Goal: Task Accomplishment & Management: Use online tool/utility

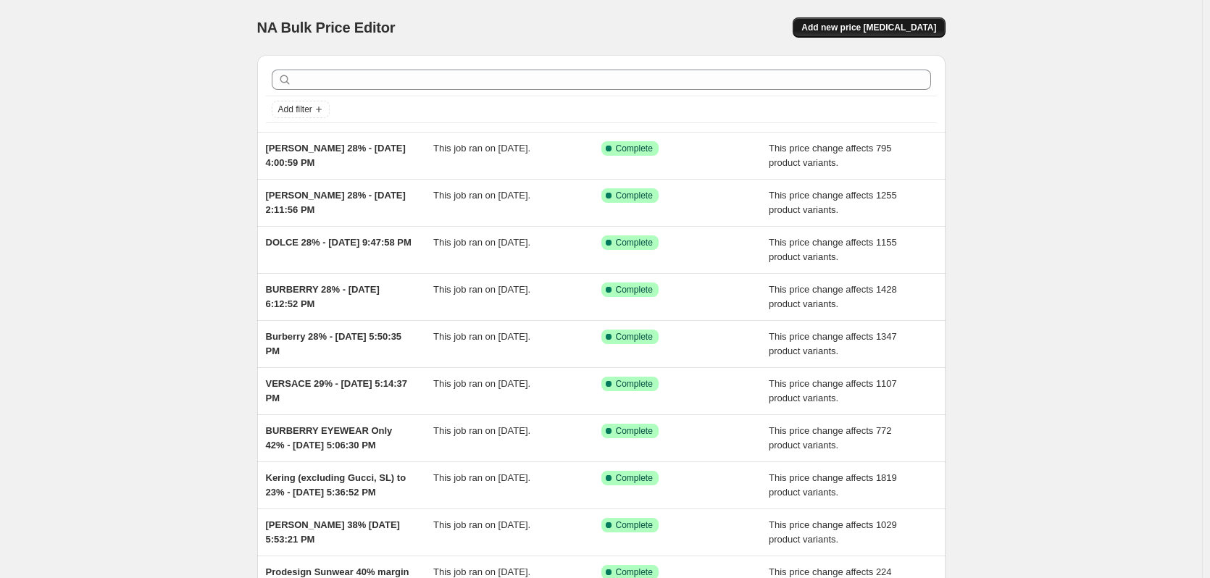
click at [846, 28] on span "Add new price [MEDICAL_DATA]" at bounding box center [868, 28] width 135 height 12
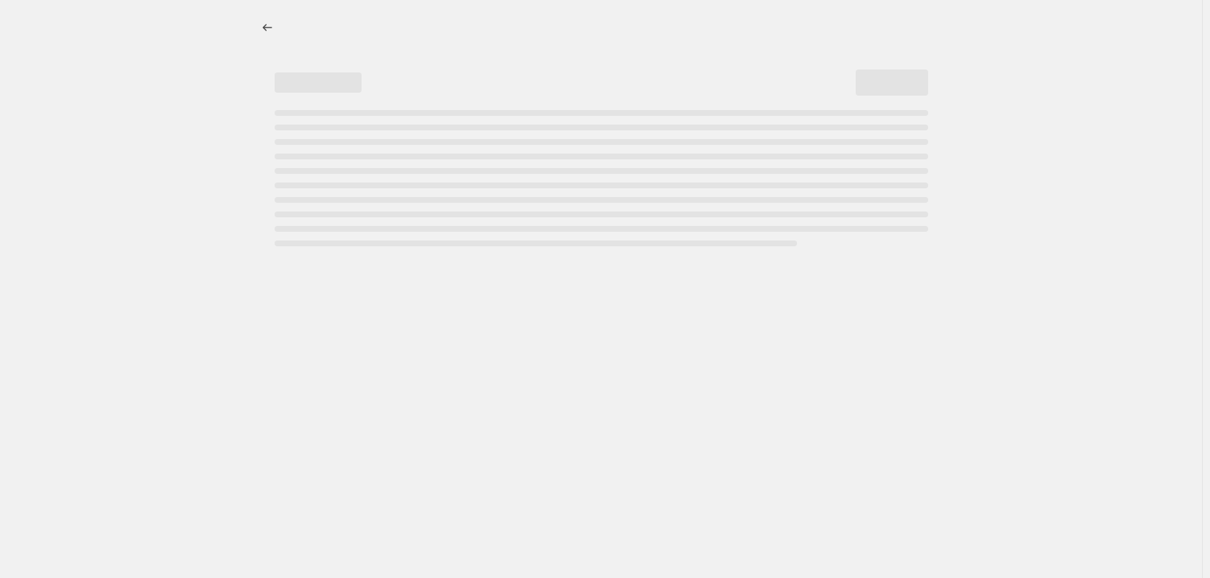
select select "percentage"
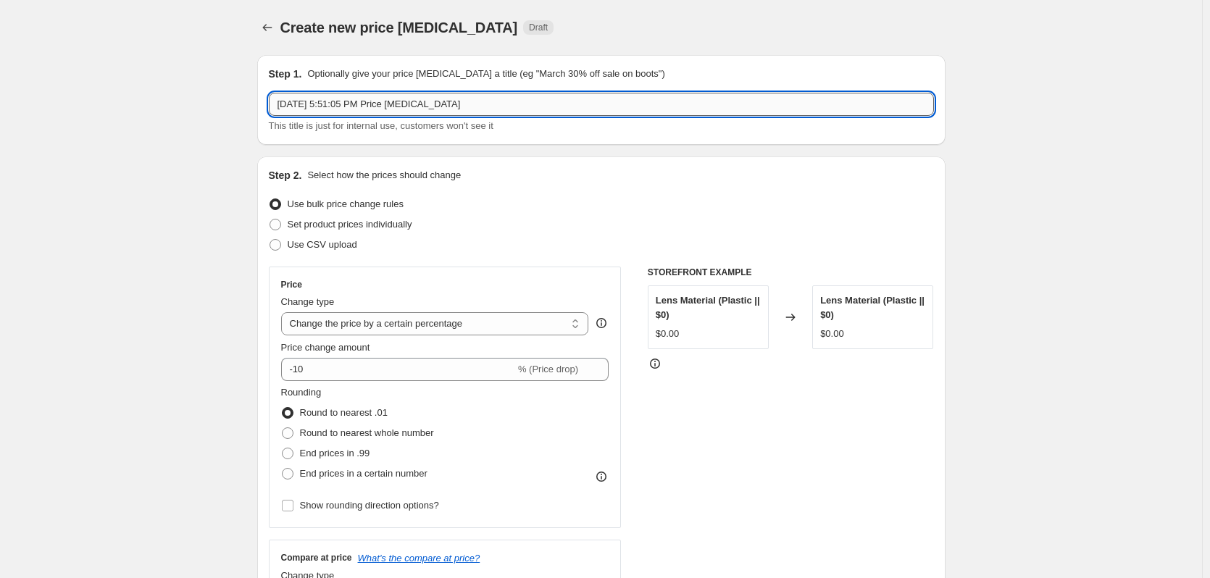
click at [284, 104] on input "Sep 19, 2025, 5:51:05 PM Price change job" at bounding box center [601, 104] width 665 height 23
click at [282, 103] on input "Sep 19, 2025, 5:51:05 PM Price change job" at bounding box center [601, 104] width 665 height 23
drag, startPoint x: 305, startPoint y: 104, endPoint x: 238, endPoint y: 94, distance: 68.1
drag, startPoint x: 444, startPoint y: 101, endPoint x: 720, endPoint y: 112, distance: 276.2
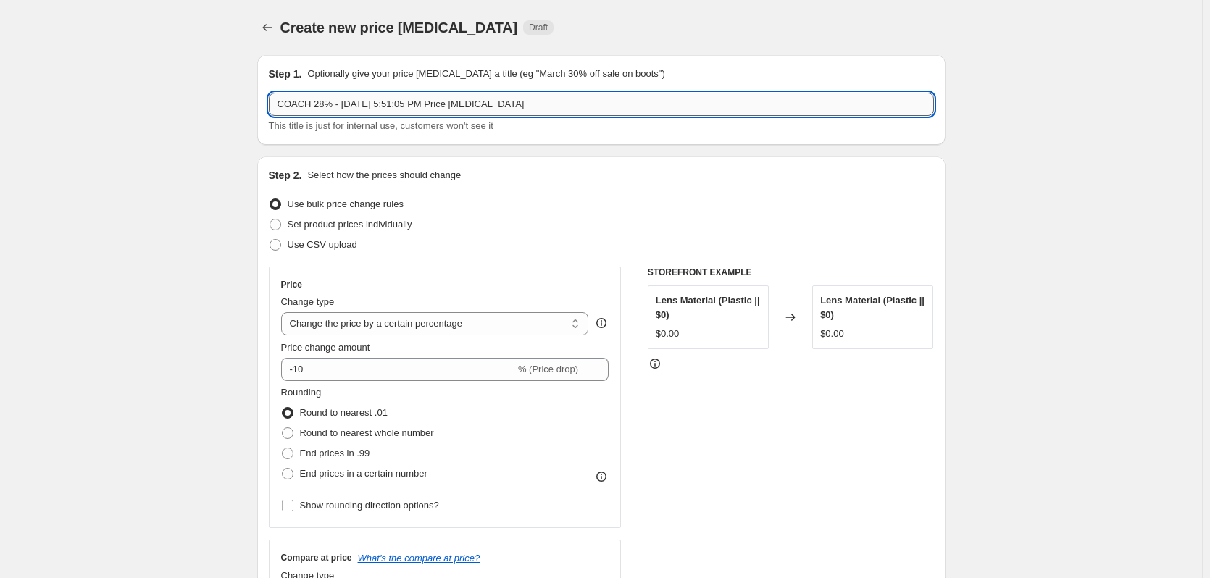
click at [720, 112] on input "COACH 28% - Sep 19, 2025, 5:51:05 PM Price change job" at bounding box center [601, 104] width 665 height 23
type input "COACH 28% - [DATE] 5:51:05 PM"
click at [422, 329] on select "Change the price to a certain amount Change the price by a certain amount Chang…" at bounding box center [435, 323] width 308 height 23
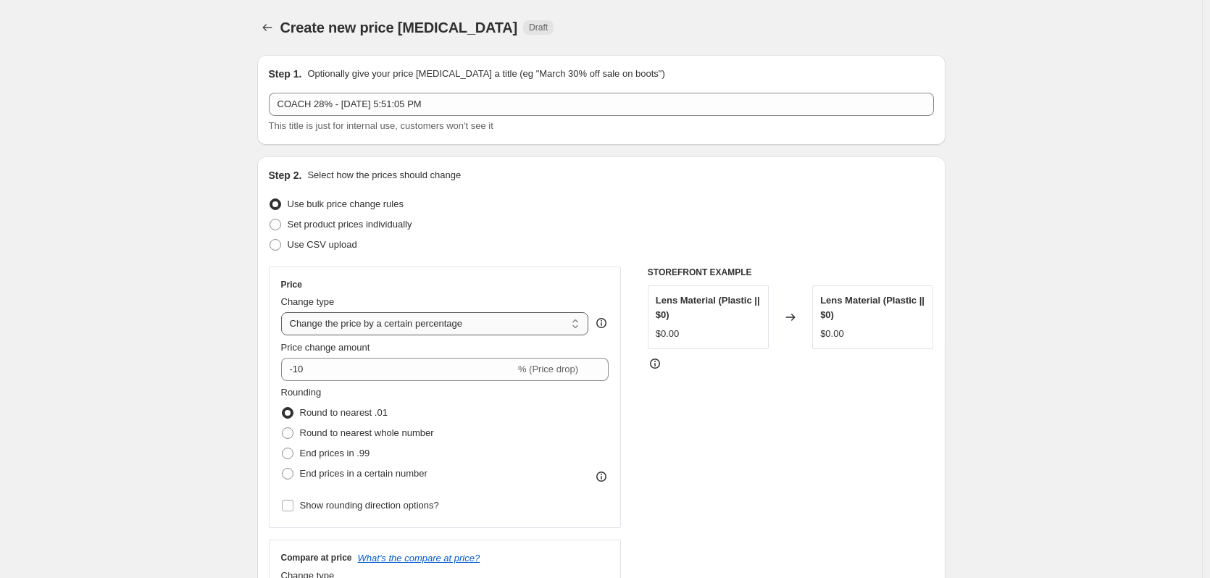
select select "margin"
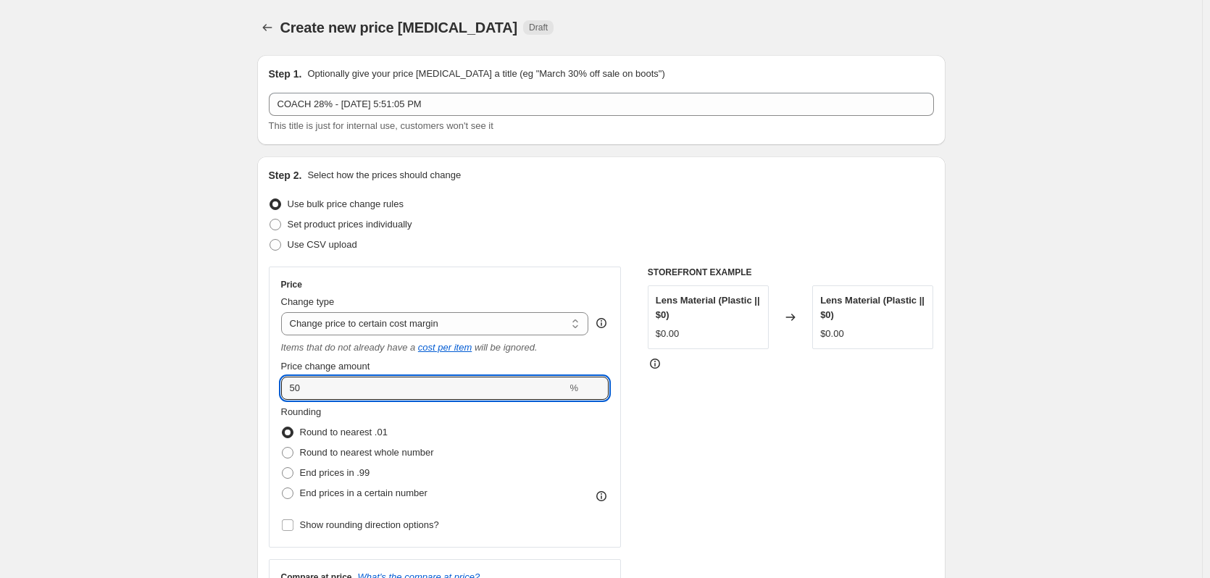
drag, startPoint x: 327, startPoint y: 384, endPoint x: 171, endPoint y: 378, distance: 156.6
type input "28"
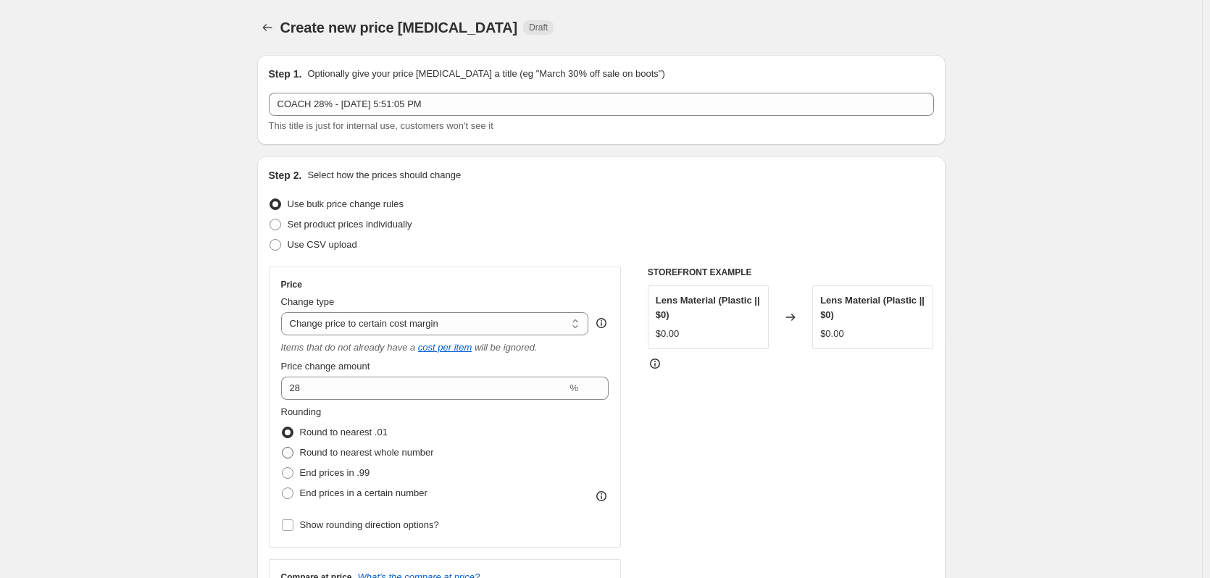
click at [303, 447] on span "Round to nearest whole number" at bounding box center [367, 452] width 134 height 11
click at [282, 447] on input "Round to nearest whole number" at bounding box center [282, 447] width 1 height 1
radio input "true"
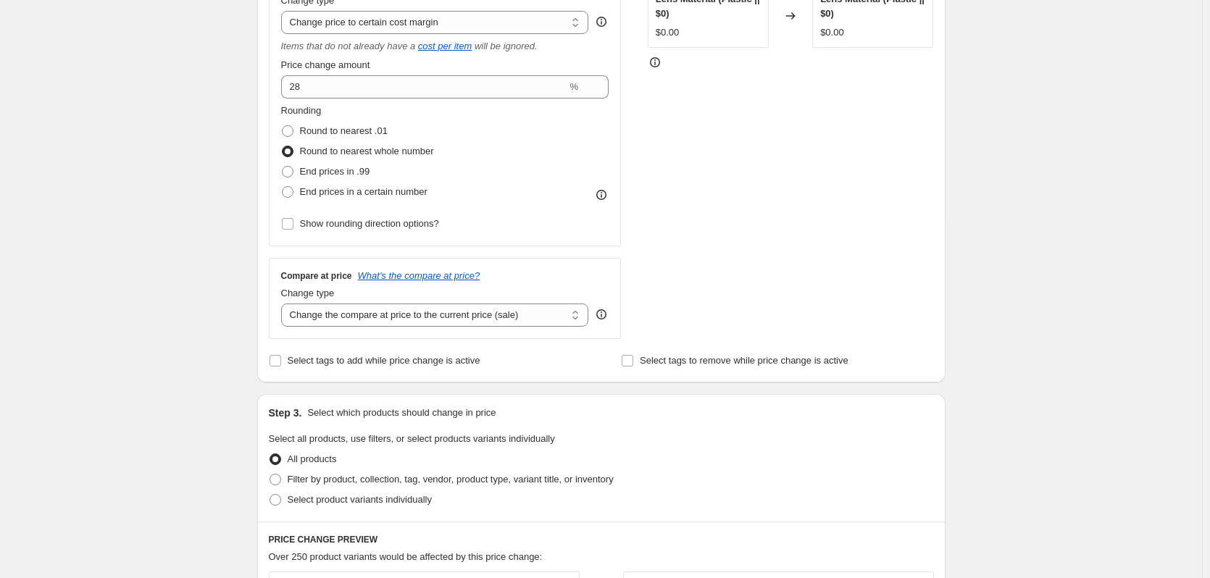
scroll to position [435, 0]
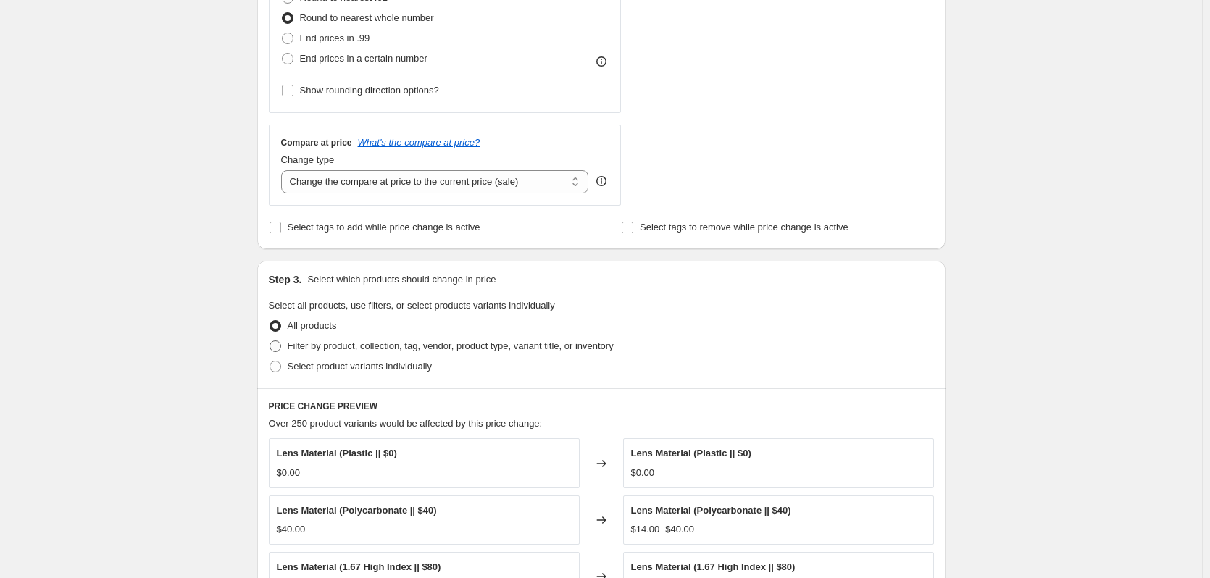
click at [346, 348] on span "Filter by product, collection, tag, vendor, product type, variant title, or inv…" at bounding box center [451, 345] width 326 height 11
click at [270, 341] on input "Filter by product, collection, tag, vendor, product type, variant title, or inv…" at bounding box center [269, 340] width 1 height 1
radio input "true"
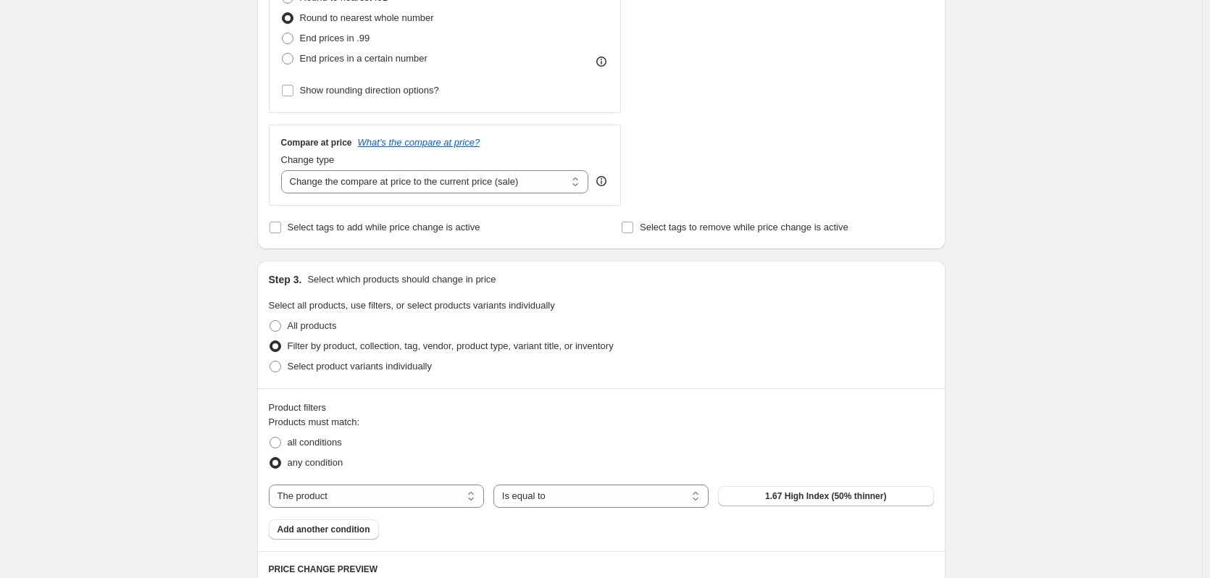
scroll to position [724, 0]
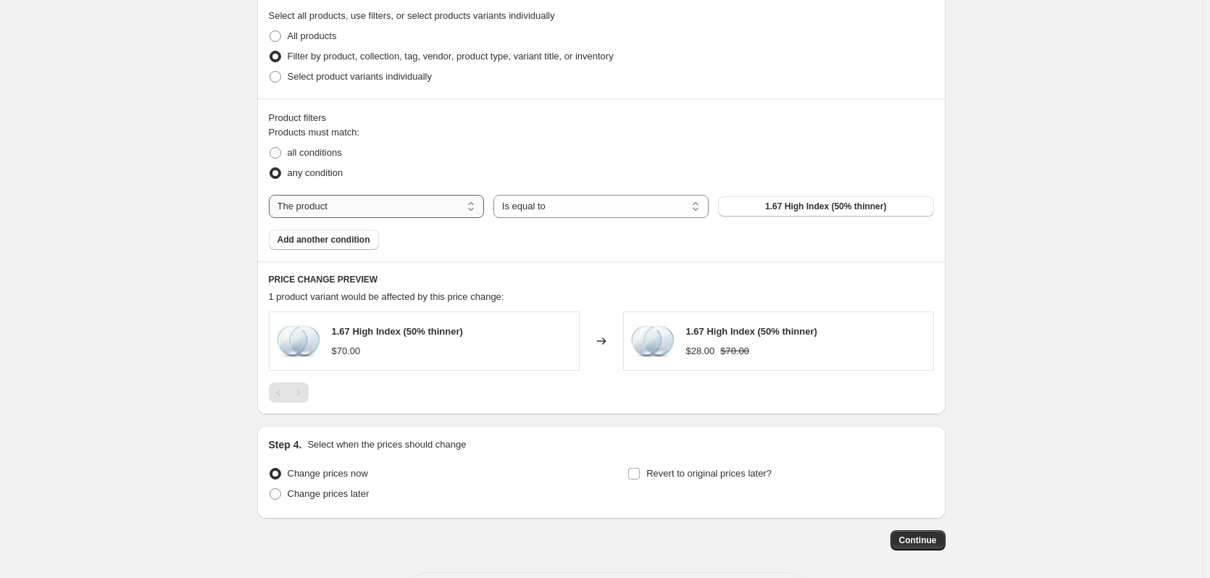
click at [351, 207] on select "The product The product's collection The product's tag The product's vendor The…" at bounding box center [376, 206] width 215 height 23
select select "vendor"
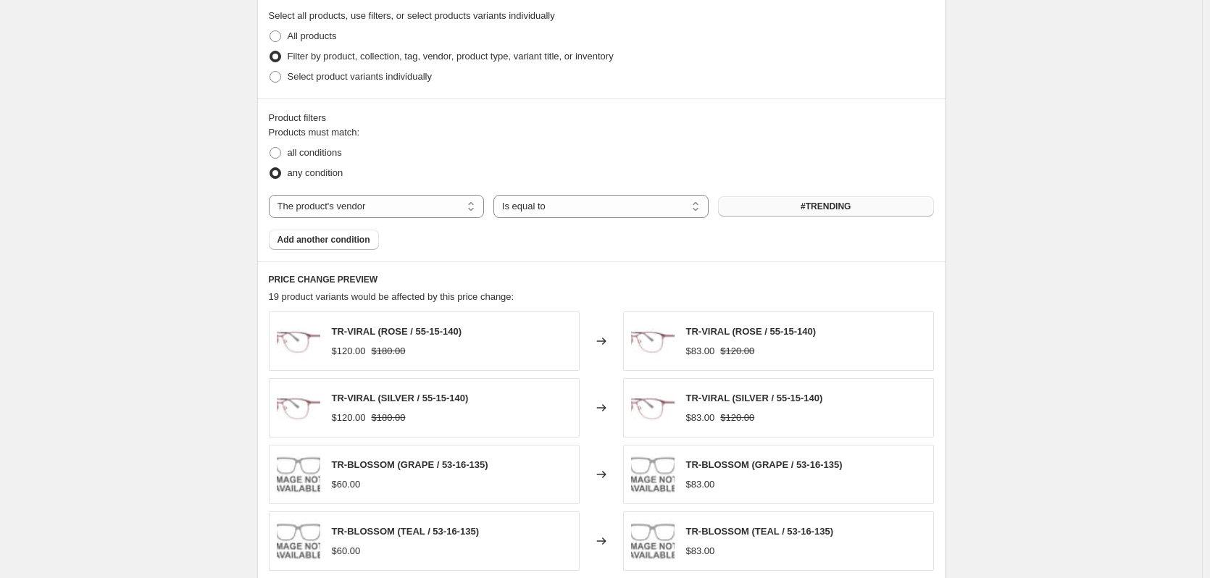
click at [777, 211] on button "#TRENDING" at bounding box center [825, 206] width 215 height 20
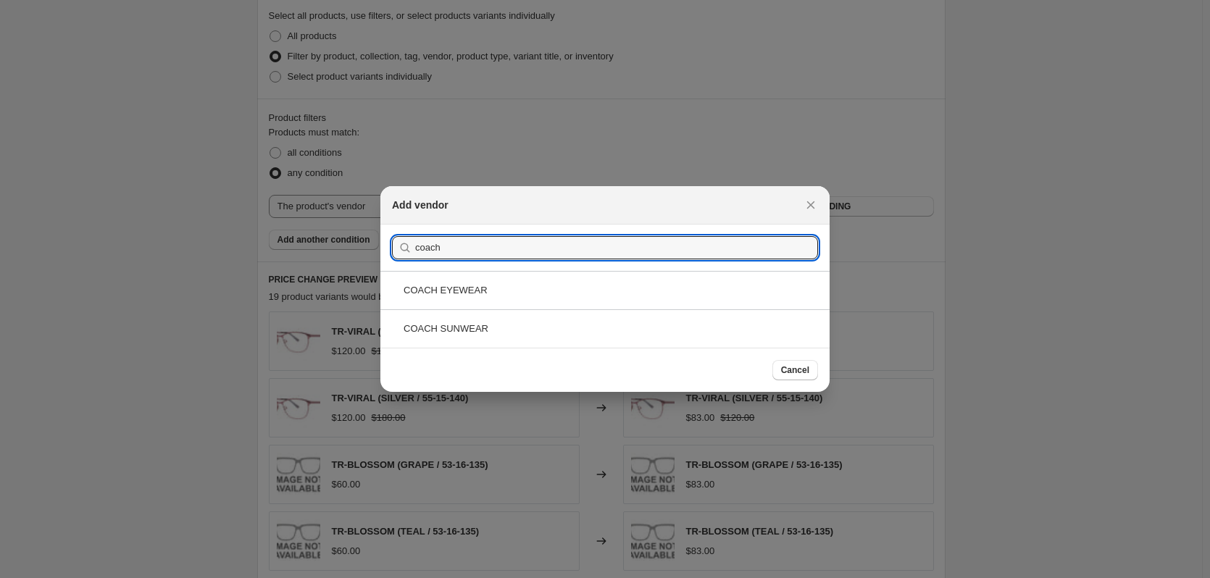
type input "coach"
click at [506, 298] on div "COACH EYEWEAR" at bounding box center [604, 290] width 449 height 38
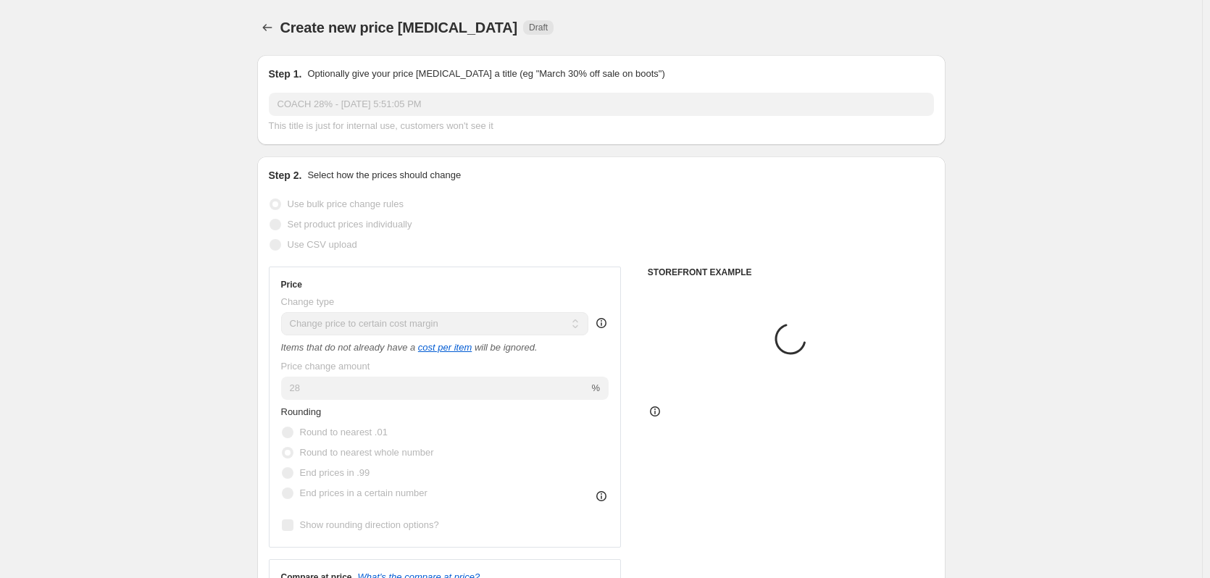
scroll to position [724, 0]
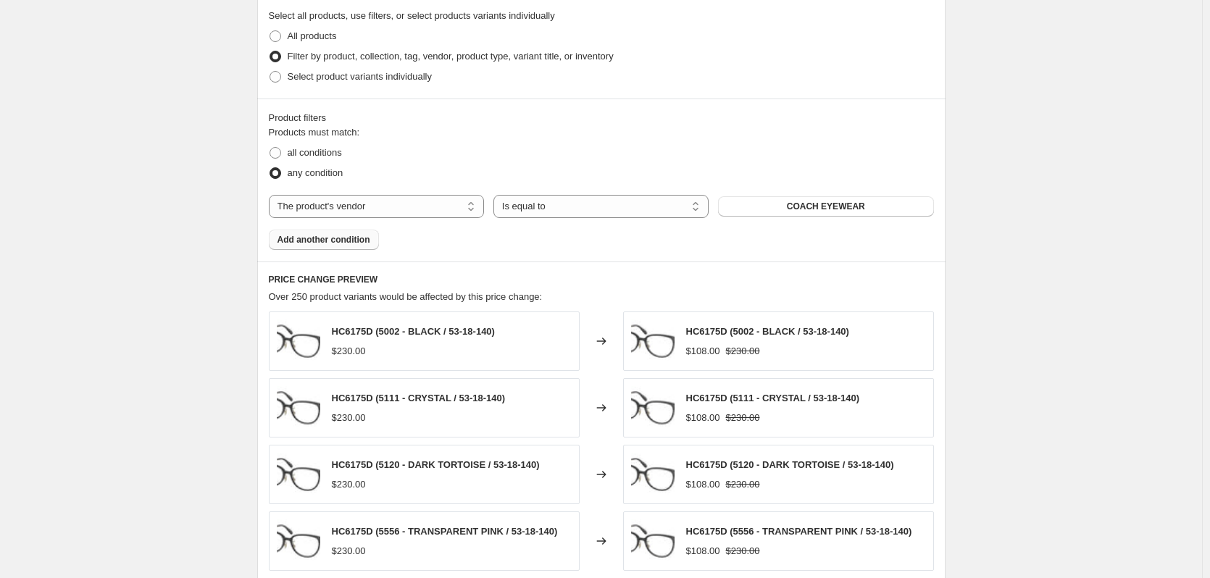
click at [316, 247] on button "Add another condition" at bounding box center [324, 240] width 110 height 20
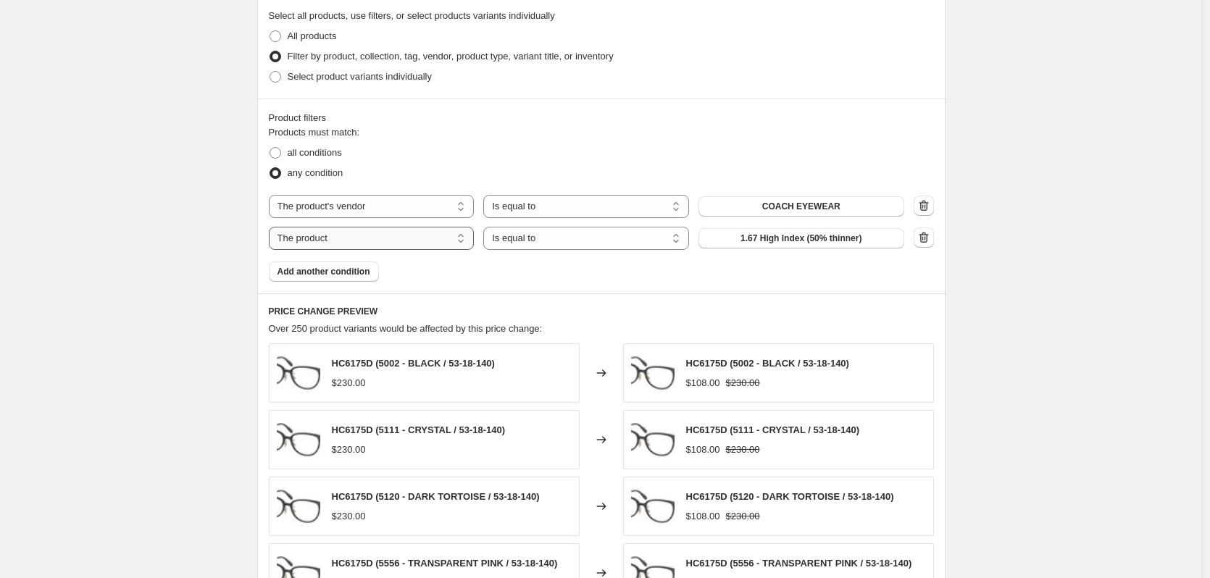
click at [382, 246] on select "The product The product's collection The product's tag The product's vendor The…" at bounding box center [372, 238] width 206 height 23
select select "vendor"
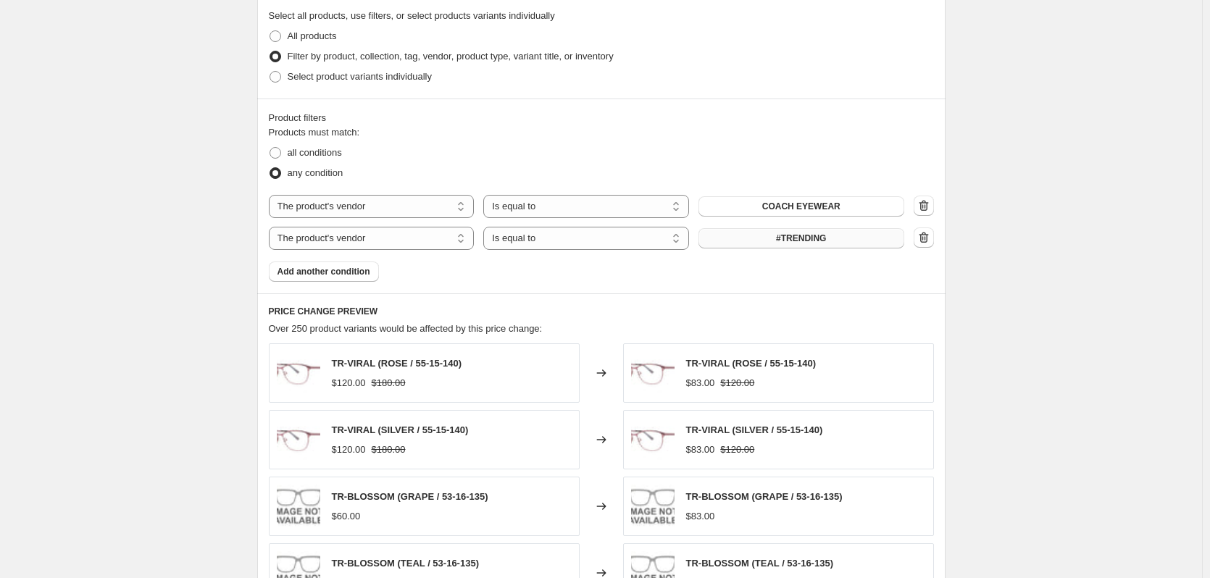
click at [768, 238] on button "#TRENDING" at bounding box center [801, 238] width 206 height 20
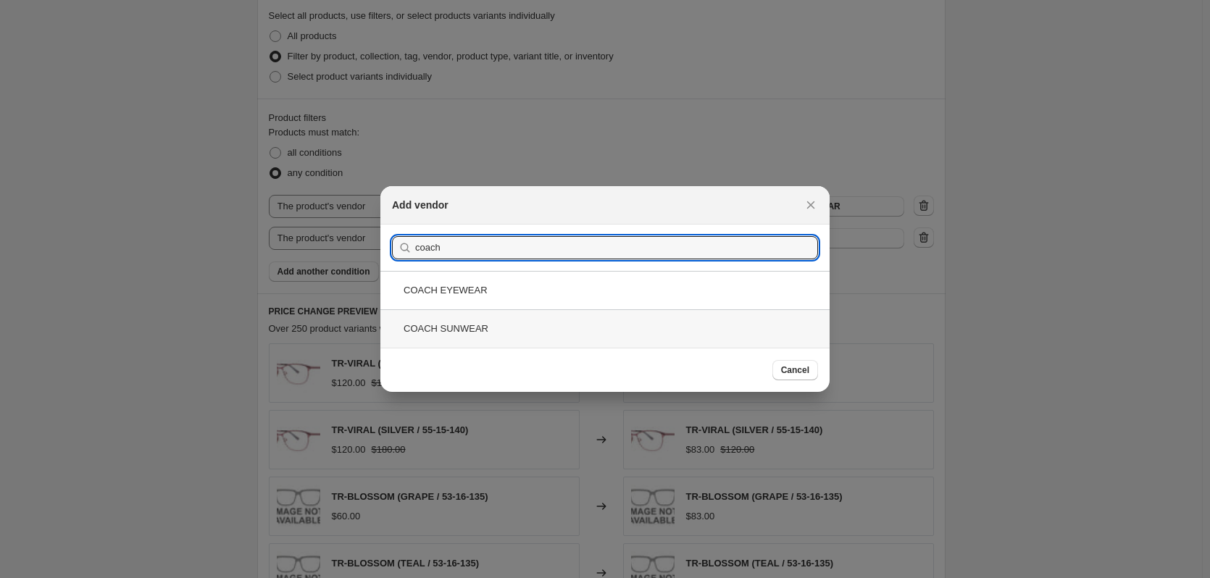
type input "coach"
click at [525, 327] on div "COACH SUNWEAR" at bounding box center [604, 328] width 449 height 38
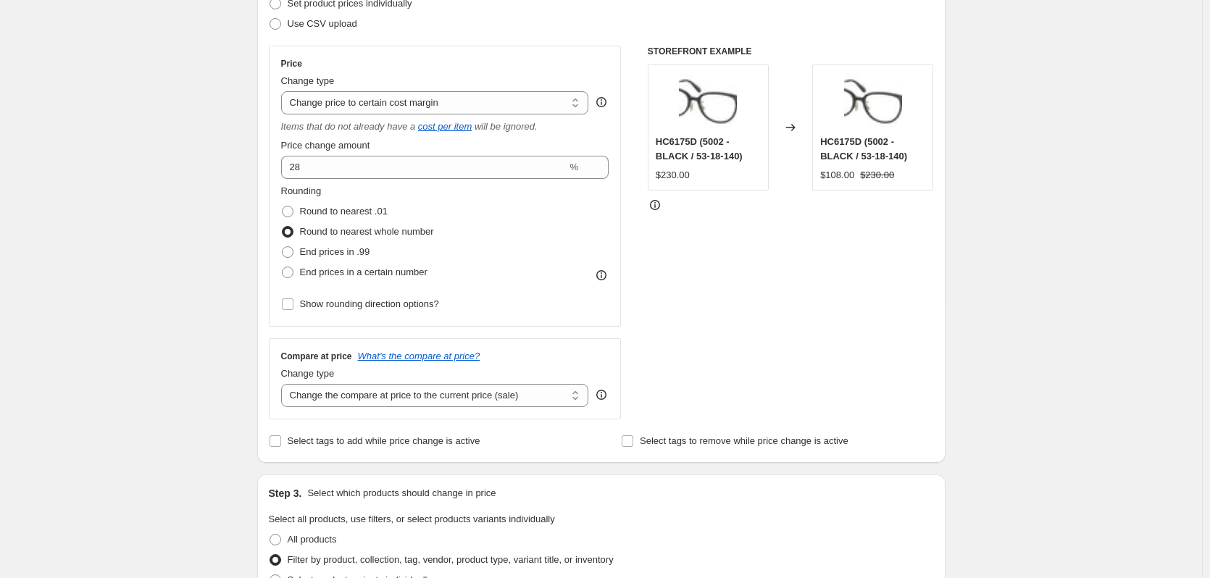
scroll to position [145, 0]
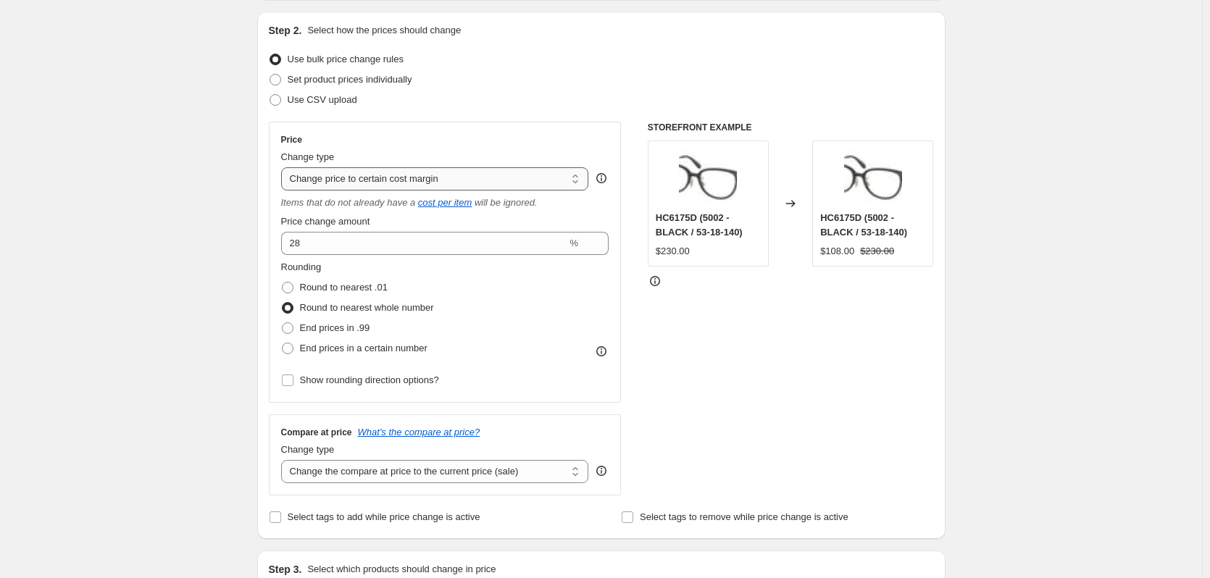
click at [317, 180] on select "Change the price to a certain amount Change the price by a certain amount Chang…" at bounding box center [435, 178] width 308 height 23
click at [284, 167] on select "Change the price to a certain amount Change the price by a certain amount Chang…" at bounding box center [435, 178] width 308 height 23
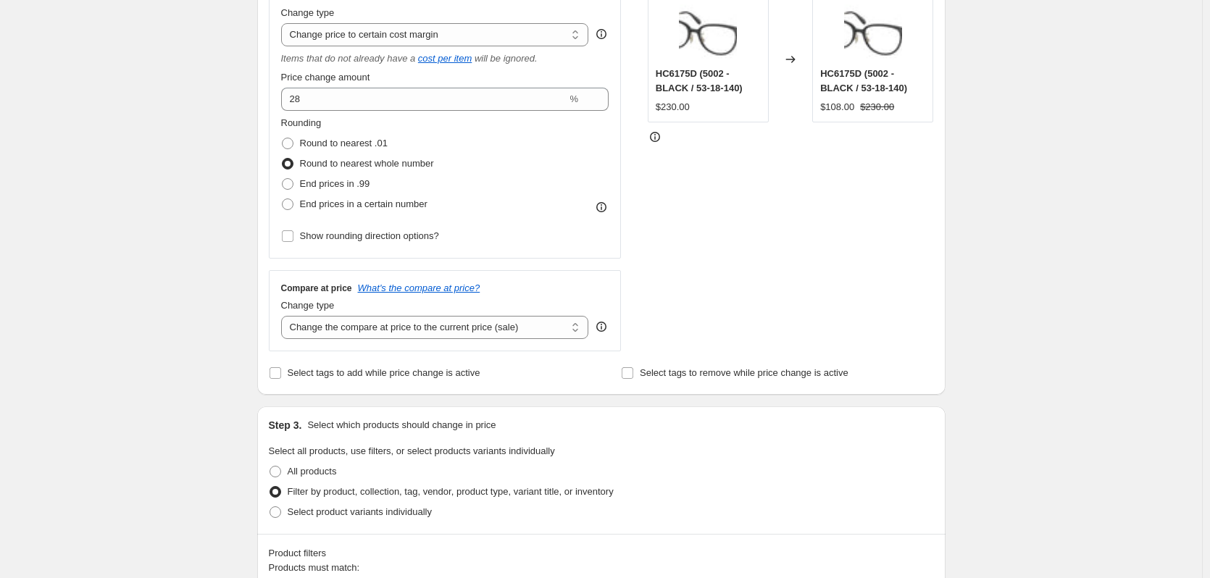
scroll to position [290, 0]
click at [344, 332] on select "Change the compare at price to the current price (sale) Change the compare at p…" at bounding box center [435, 326] width 308 height 23
select select "no_change"
click at [284, 315] on select "Change the compare at price to the current price (sale) Change the compare at p…" at bounding box center [435, 326] width 308 height 23
click at [155, 220] on div "Create new price change job. This page is ready Create new price change job Dra…" at bounding box center [601, 541] width 1202 height 1662
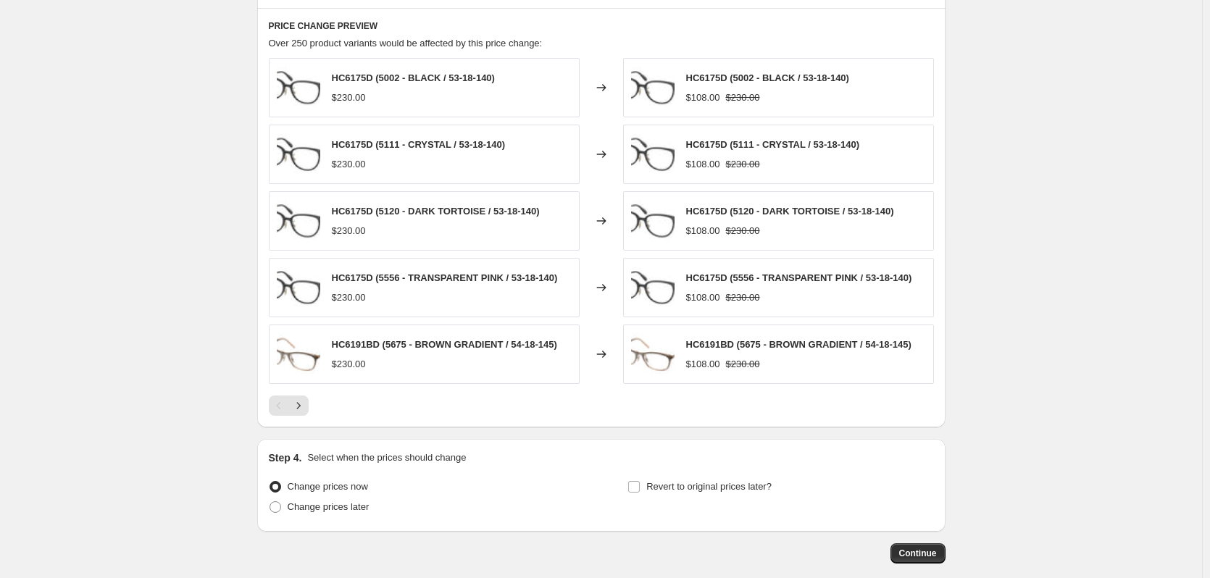
scroll to position [939, 0]
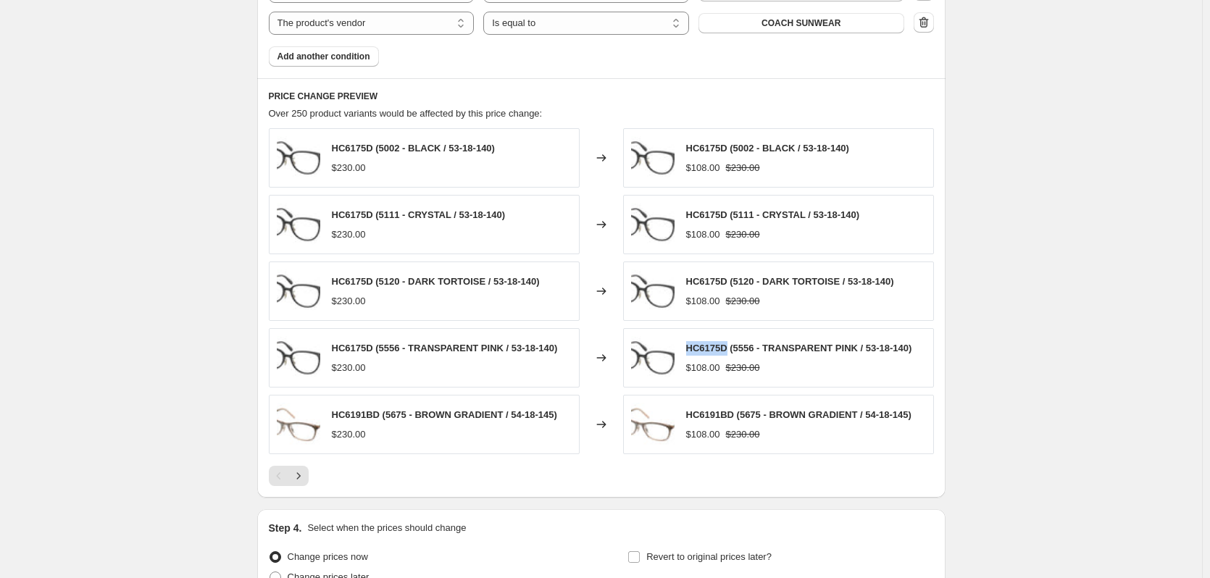
drag, startPoint x: 690, startPoint y: 351, endPoint x: 730, endPoint y: 347, distance: 40.8
click at [730, 347] on span "HC6175D (5556 - TRANSPARENT PINK / 53-18-140)" at bounding box center [799, 348] width 226 height 11
copy span "HC6175D"
click at [722, 411] on span "HC6191BD (5675 - BROWN GRADIENT / 54-18-145)" at bounding box center [798, 414] width 225 height 11
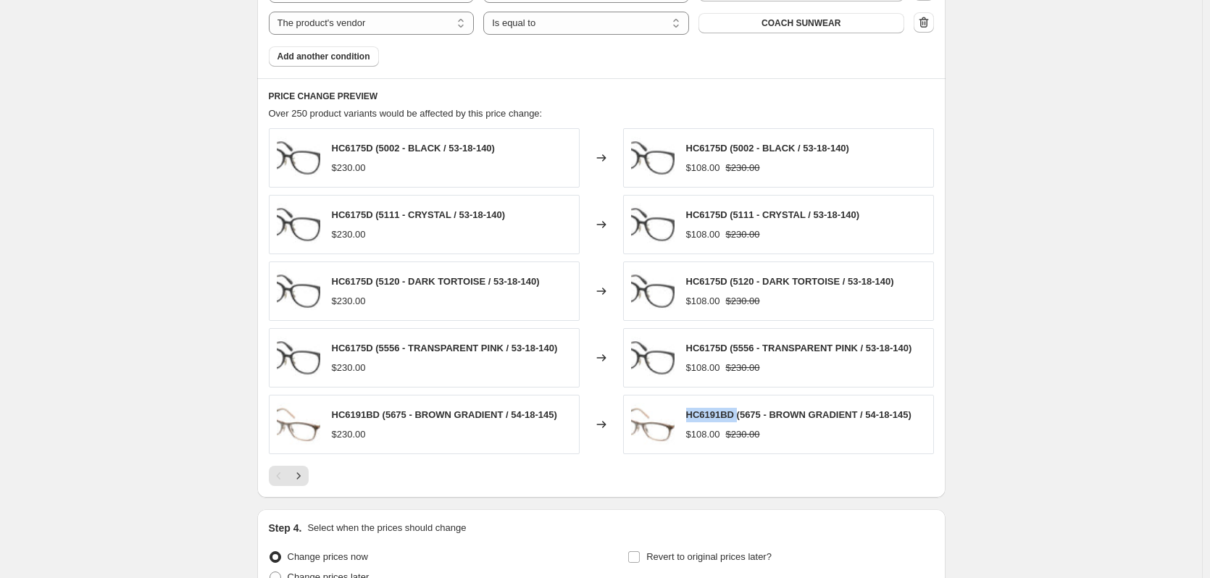
copy span "HC6191BD"
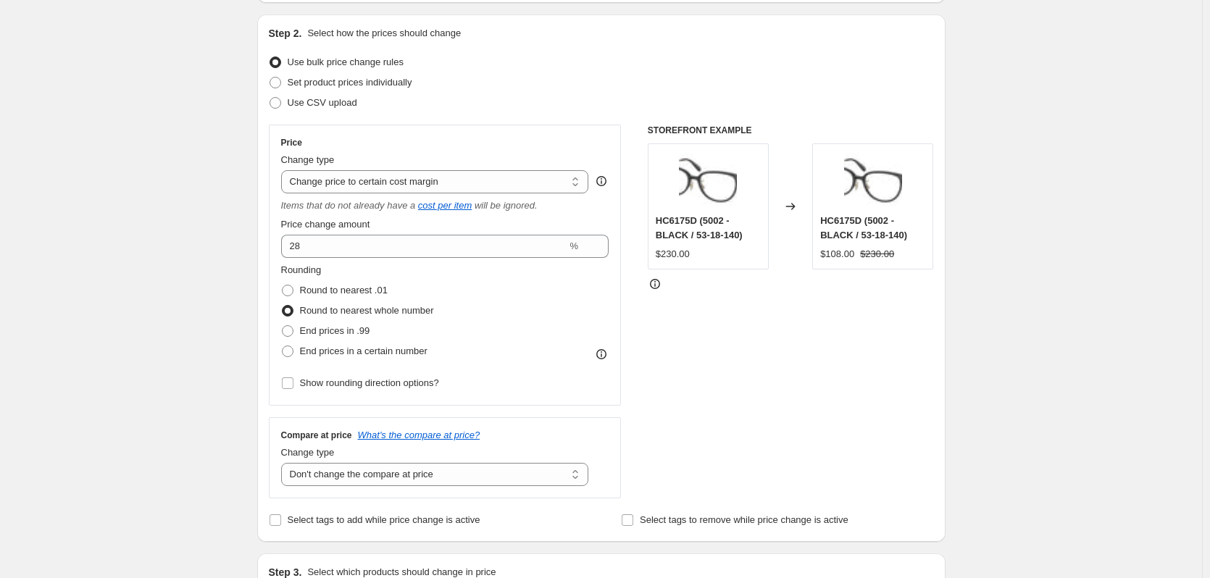
scroll to position [145, 0]
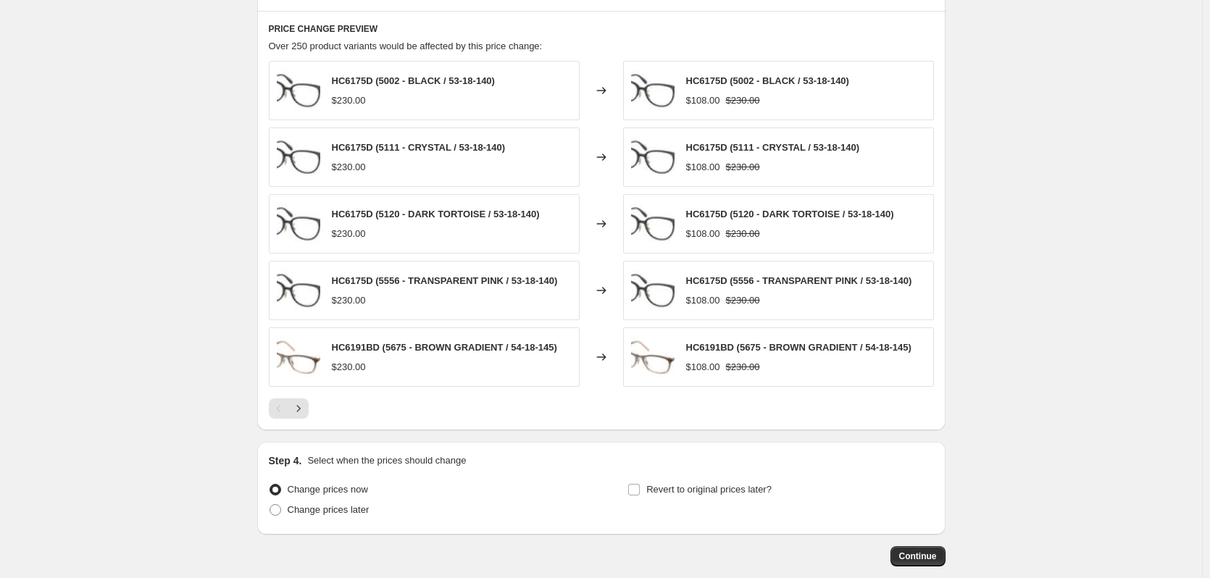
scroll to position [1084, 0]
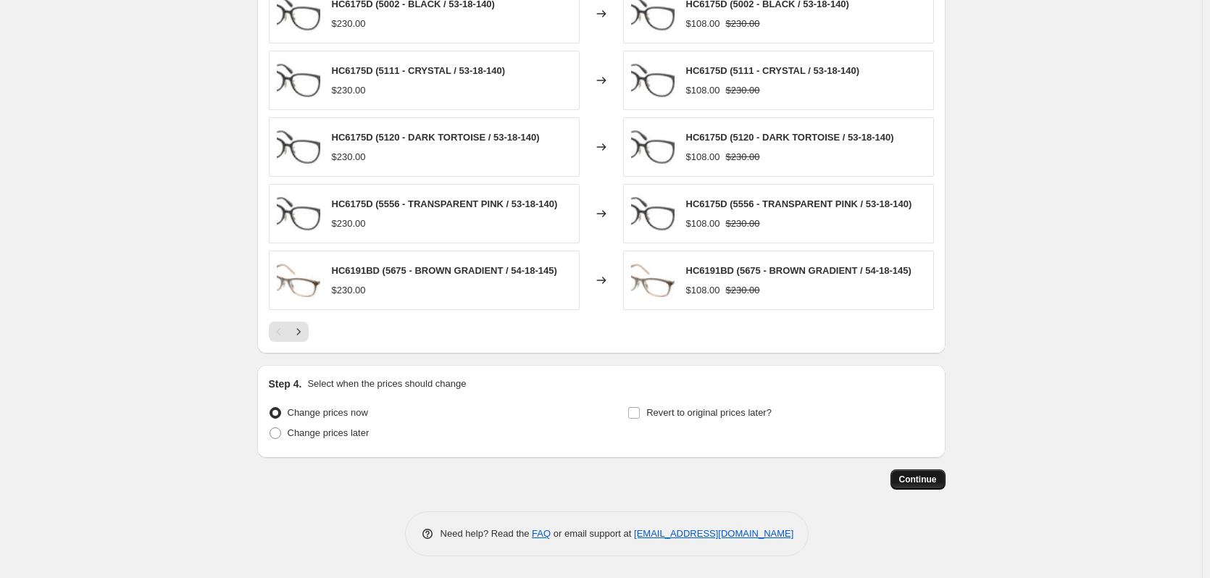
click at [915, 480] on span "Continue" at bounding box center [918, 480] width 38 height 12
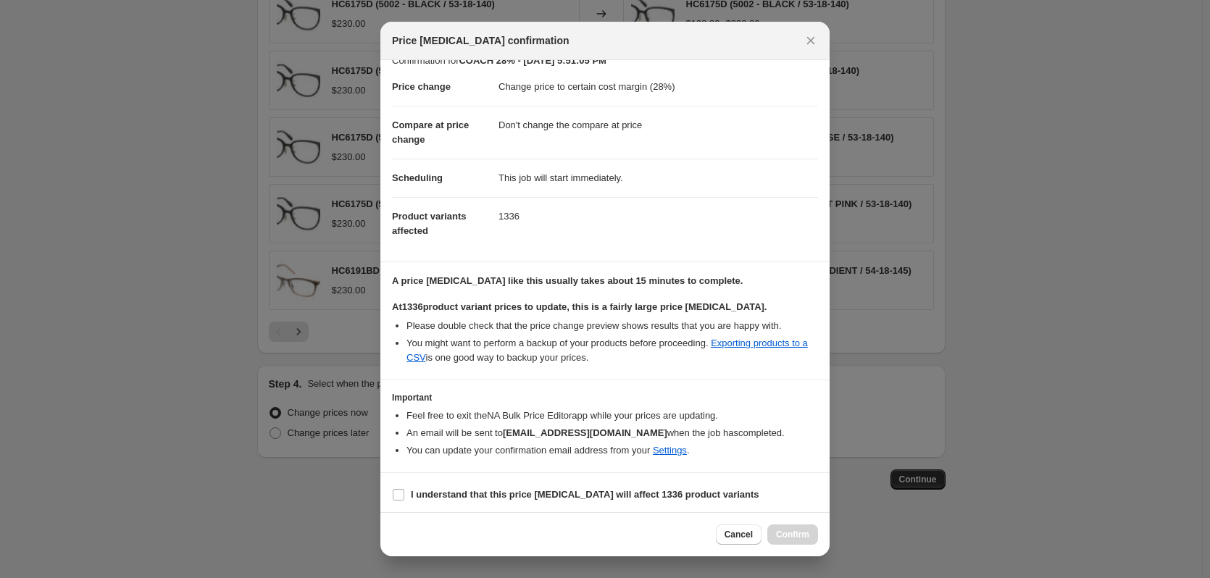
scroll to position [22, 0]
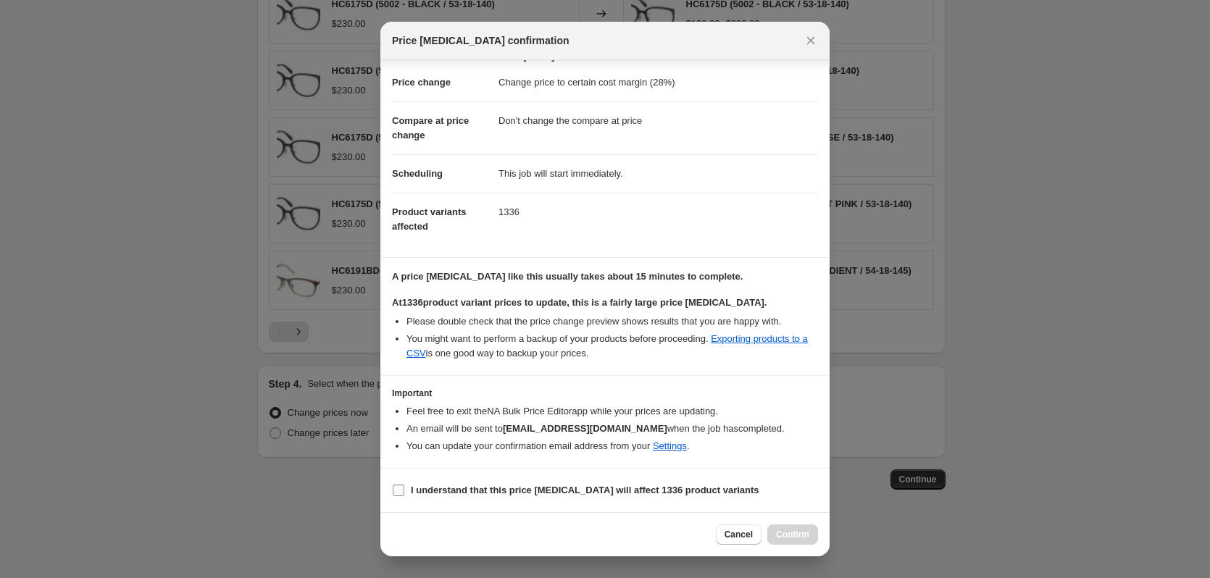
click at [422, 494] on b "I understand that this price change job will affect 1336 product variants" at bounding box center [585, 490] width 348 height 11
click at [404, 494] on input "I understand that this price change job will affect 1336 product variants" at bounding box center [399, 491] width 12 height 12
checkbox input "true"
click at [784, 533] on span "Confirm" at bounding box center [792, 535] width 33 height 12
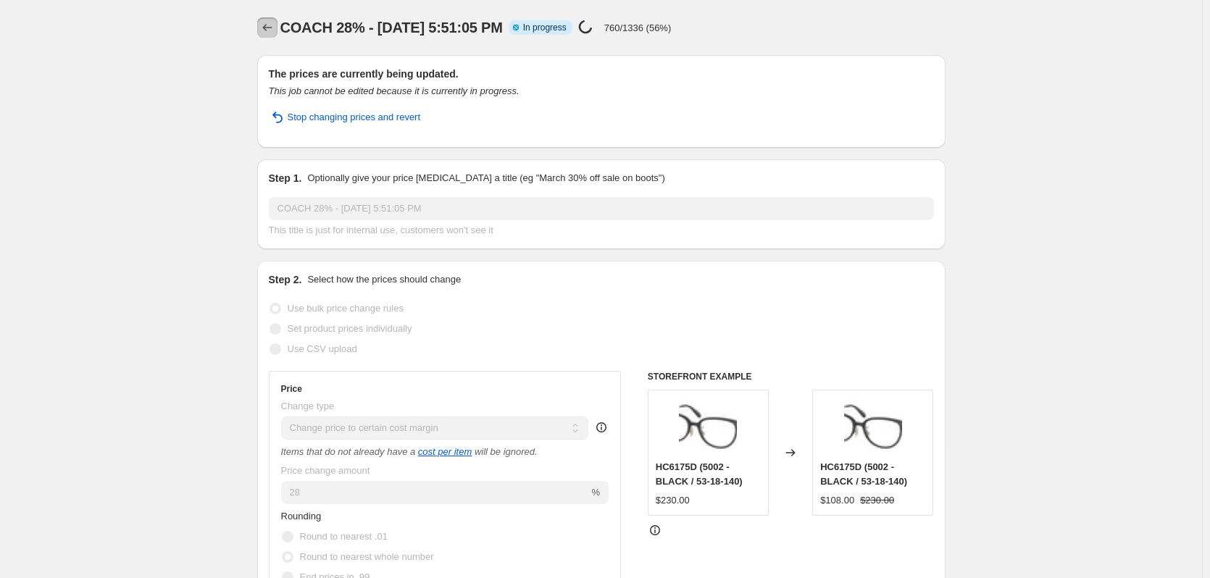
click at [274, 35] on button "Price change jobs" at bounding box center [267, 27] width 20 height 20
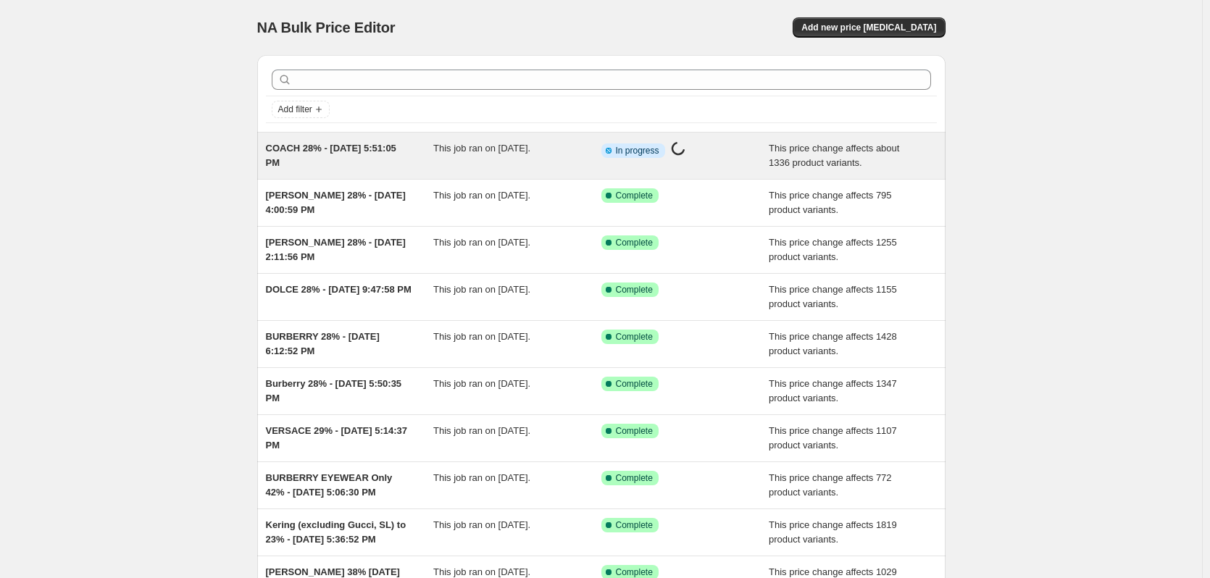
click at [359, 148] on span "COACH 28% - [DATE] 5:51:05 PM" at bounding box center [331, 155] width 130 height 25
select select "margin"
select select "no_change"
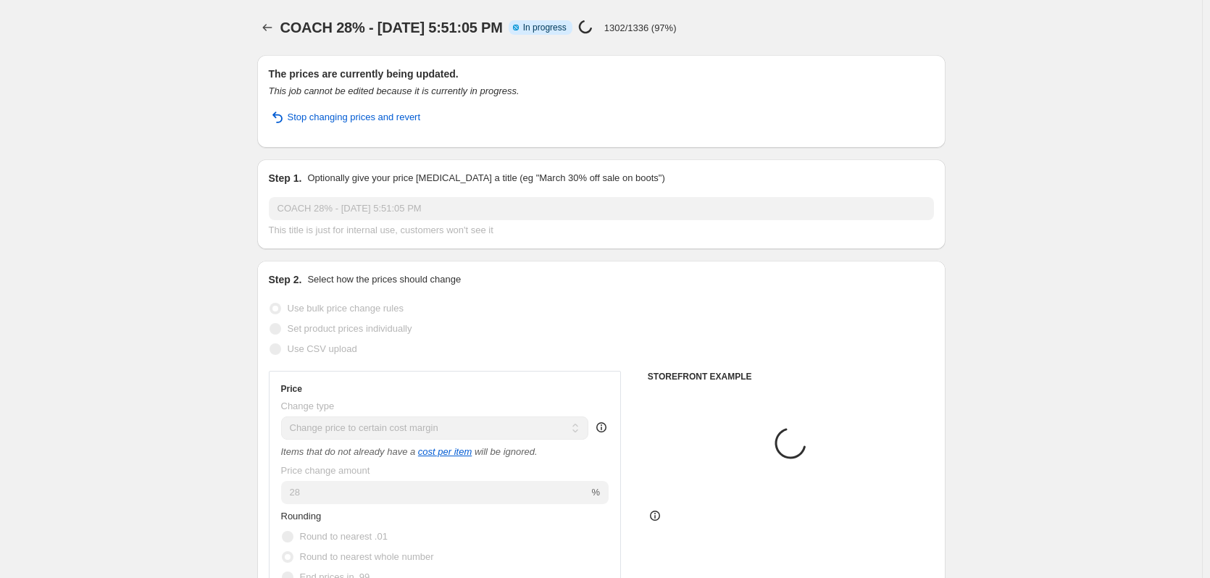
select select "vendor"
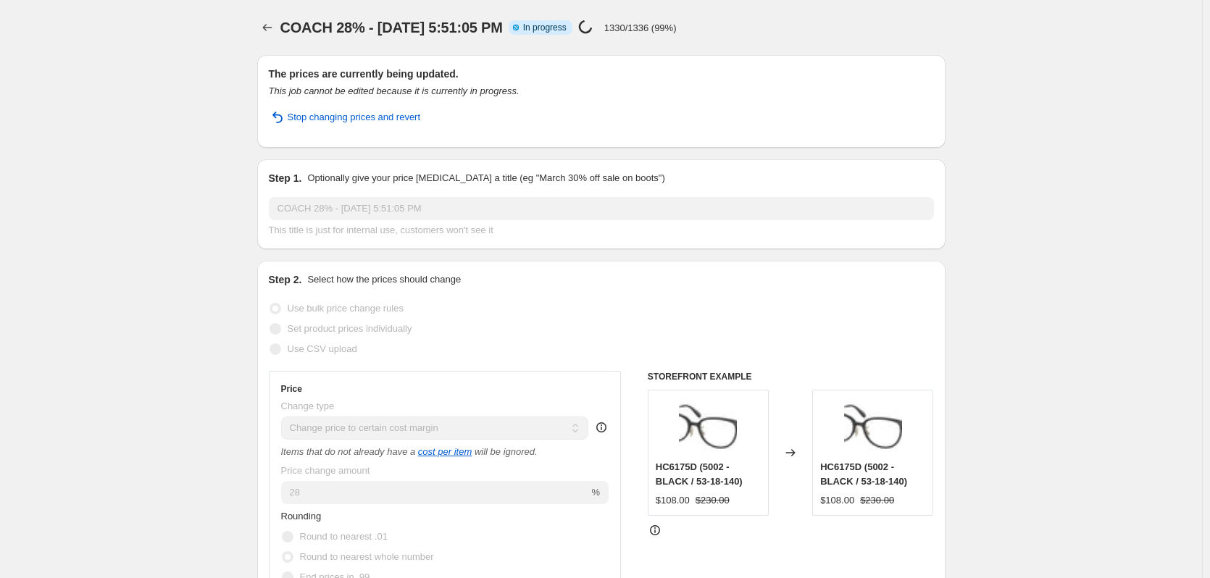
select select "margin"
select select "no_change"
select select "vendor"
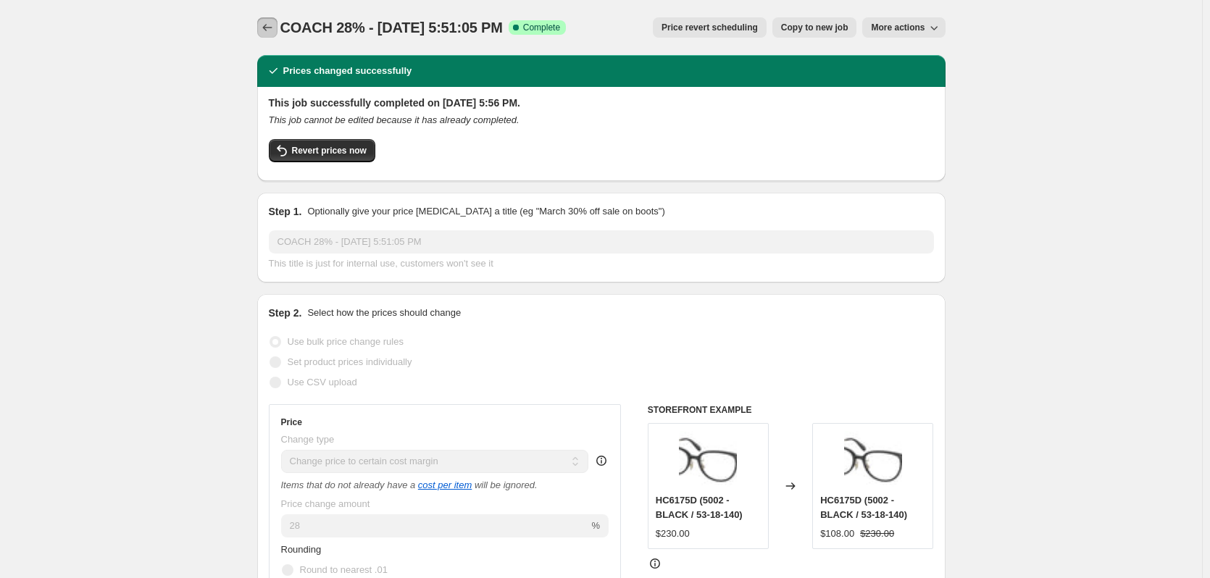
click at [275, 27] on icon "Price change jobs" at bounding box center [267, 27] width 14 height 14
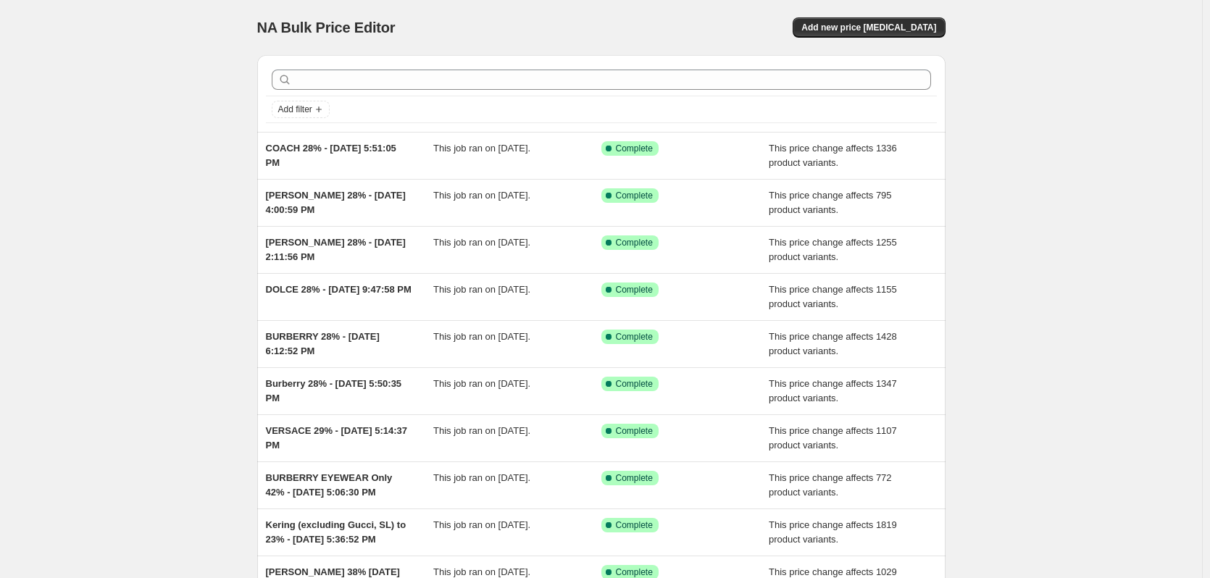
click at [177, 91] on div "NA Bulk Price Editor. This page is ready NA Bulk Price Editor Add new price cha…" at bounding box center [601, 373] width 1202 height 746
click at [895, 30] on span "Add new price [MEDICAL_DATA]" at bounding box center [868, 28] width 135 height 12
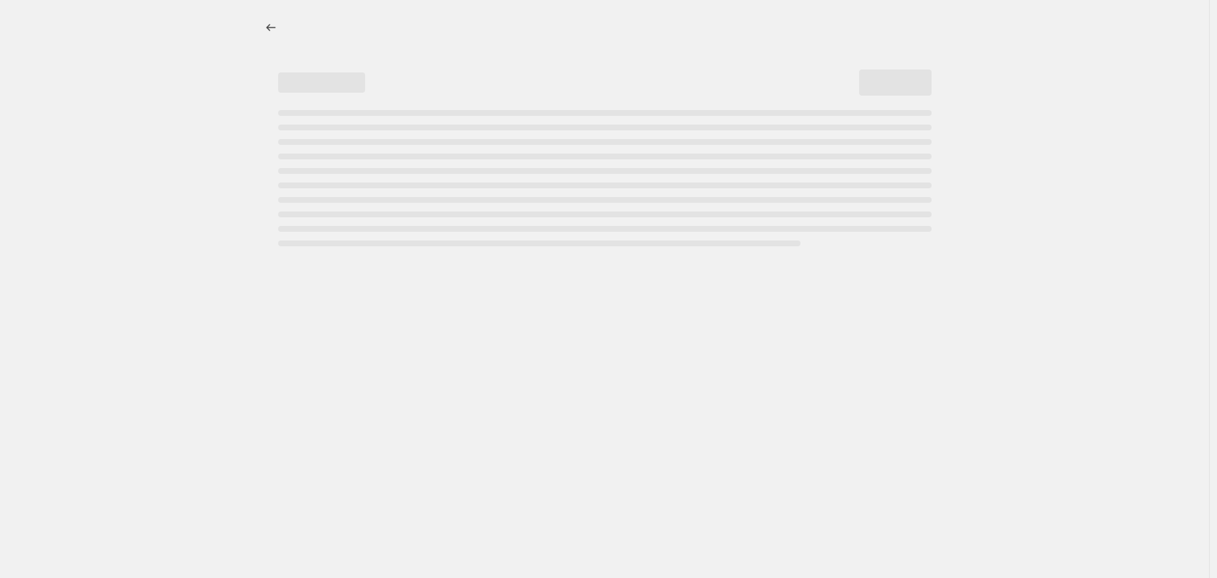
select select "percentage"
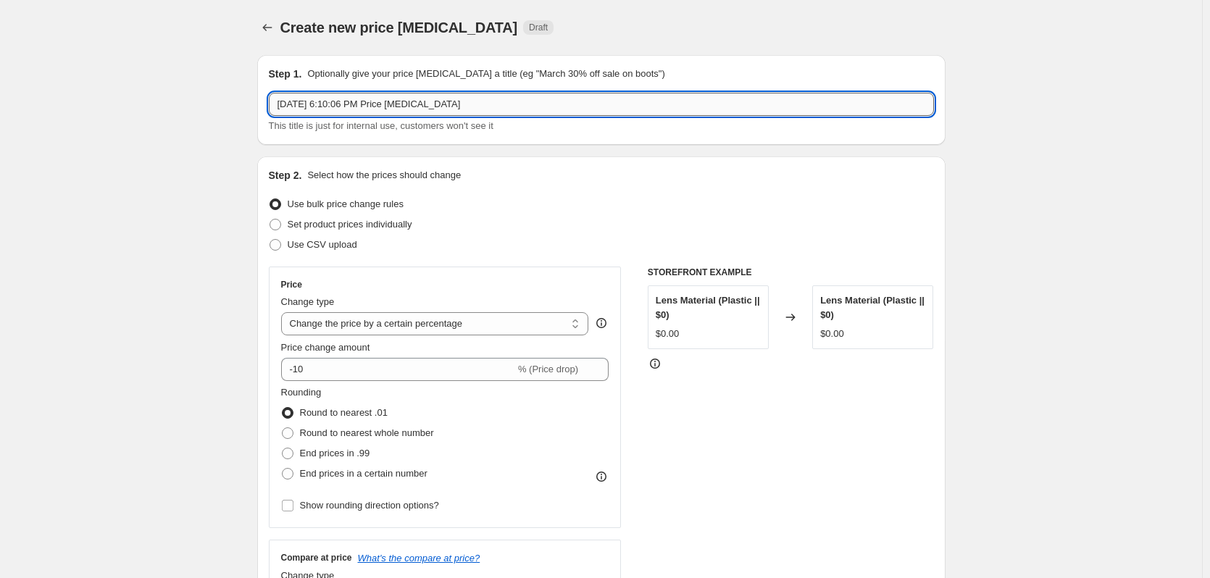
click at [282, 106] on input "[DATE] 6:10:06 PM Price [MEDICAL_DATA]" at bounding box center [601, 104] width 665 height 23
drag, startPoint x: 445, startPoint y: 103, endPoint x: 787, endPoint y: 145, distance: 343.7
drag, startPoint x: 317, startPoint y: 109, endPoint x: 238, endPoint y: 106, distance: 79.0
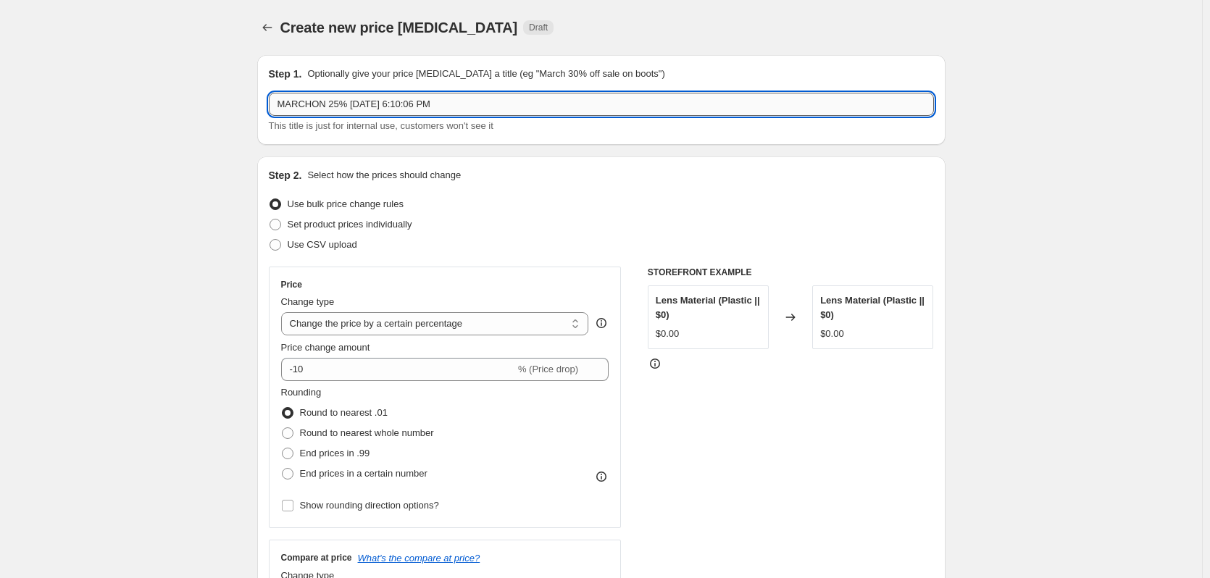
click at [350, 105] on input "MARCHON 25% [DATE] 6:10:06 PM" at bounding box center [601, 104] width 665 height 23
type input "MARCHON 25% - [DATE] 6:10:06 PM"
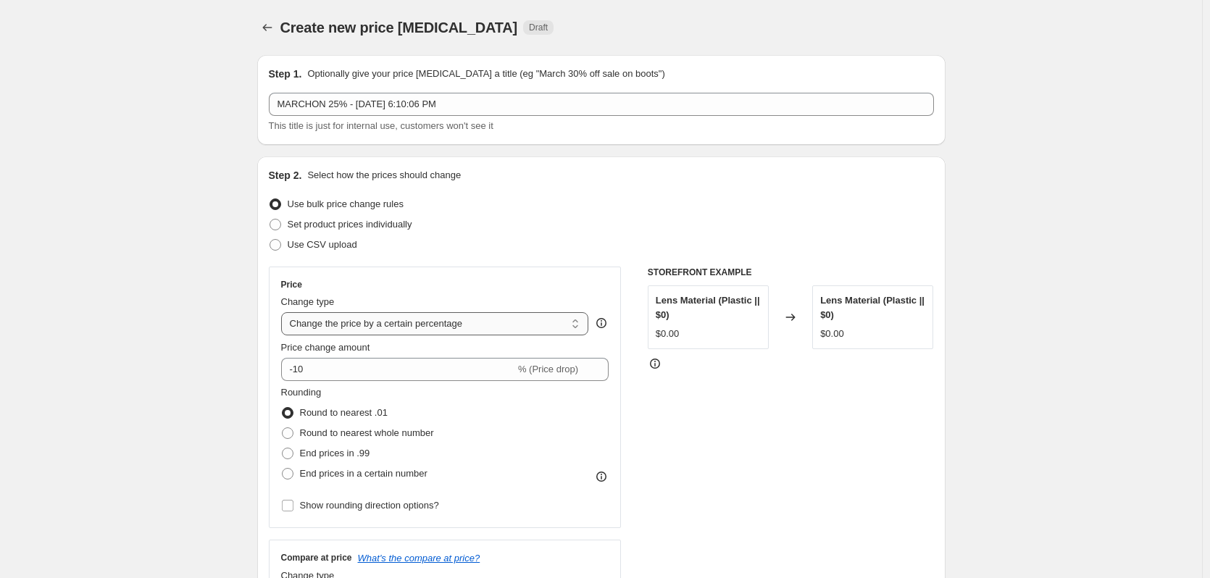
click at [403, 323] on select "Change the price to a certain amount Change the price by a certain amount Chang…" at bounding box center [435, 323] width 308 height 23
select select "margin"
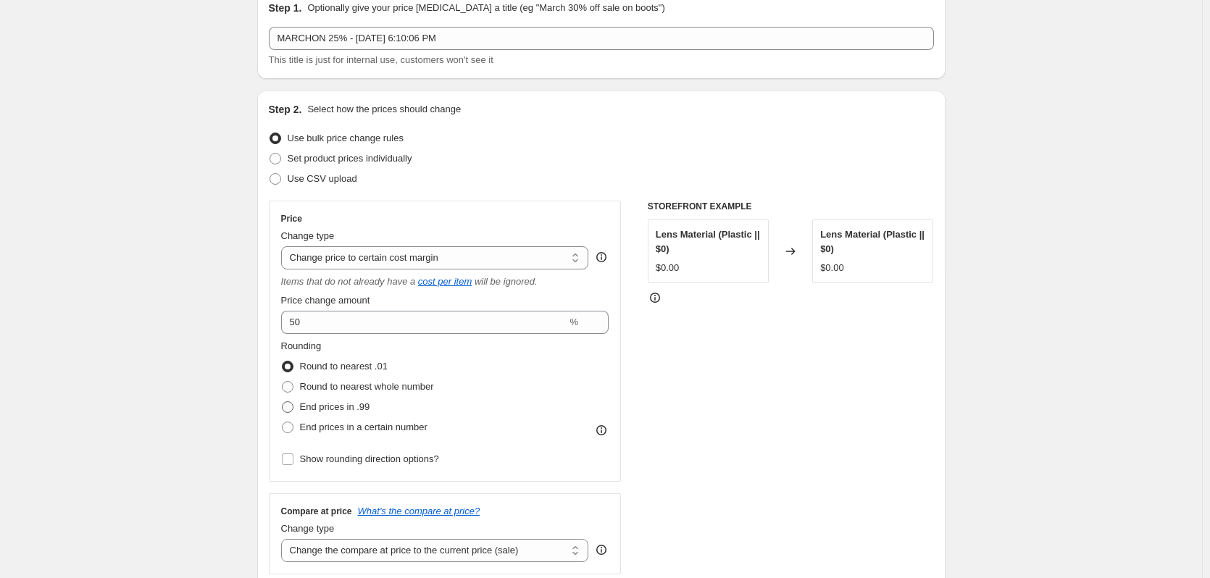
scroll to position [145, 0]
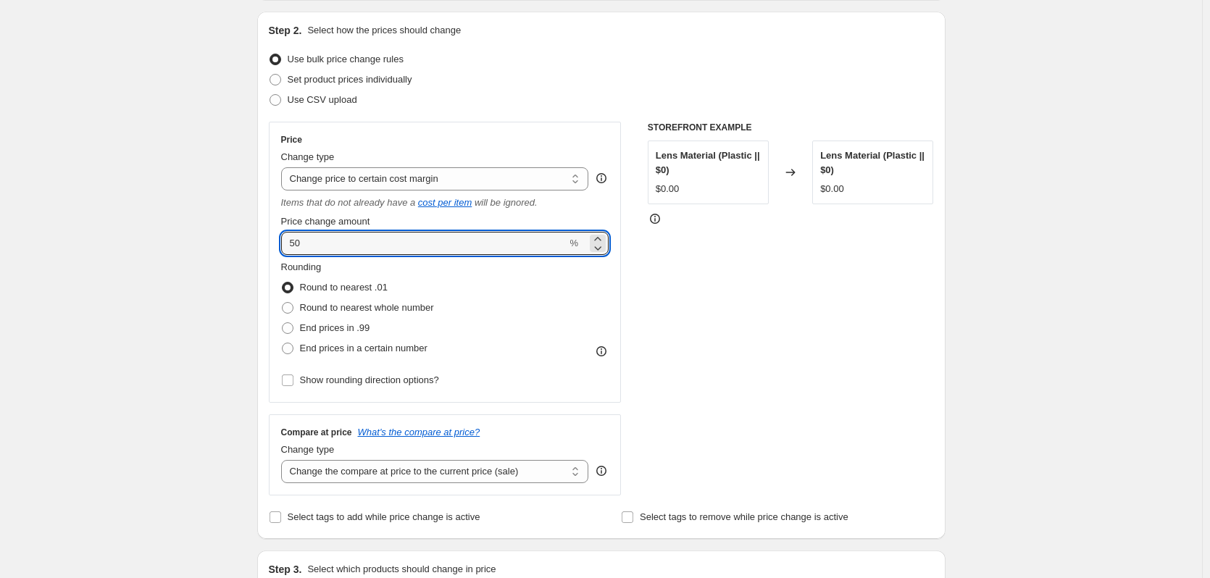
drag, startPoint x: 301, startPoint y: 247, endPoint x: 195, endPoint y: 243, distance: 106.5
click at [194, 244] on div "Create new price [MEDICAL_DATA]. This page is ready Create new price [MEDICAL_D…" at bounding box center [601, 569] width 1202 height 1428
type input "25"
click at [345, 306] on span "Round to nearest whole number" at bounding box center [367, 307] width 134 height 11
click at [282, 303] on input "Round to nearest whole number" at bounding box center [282, 302] width 1 height 1
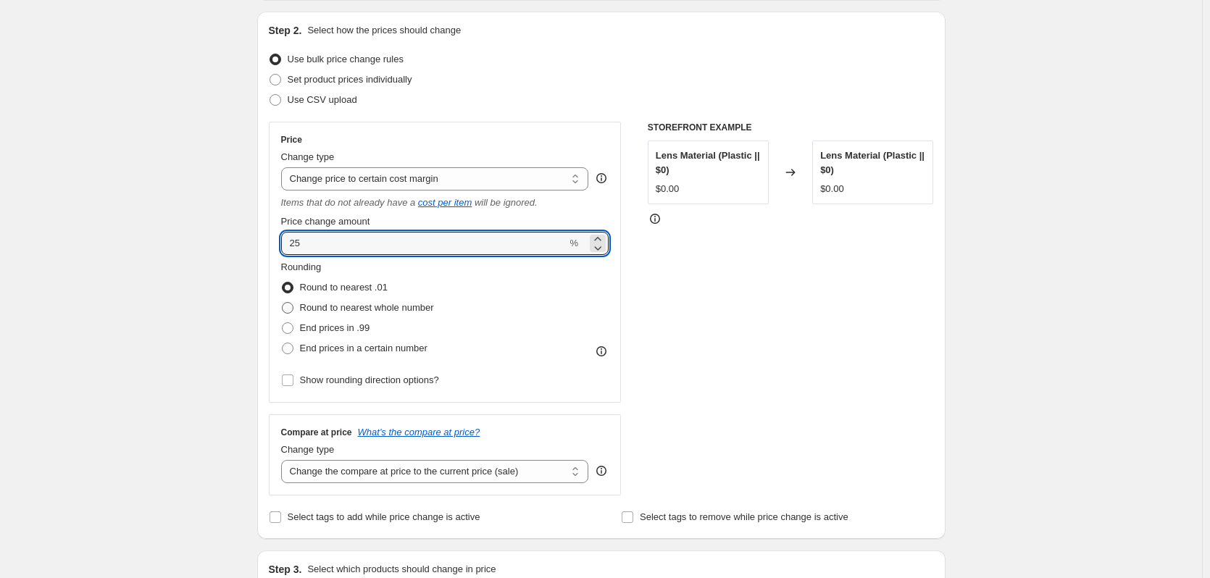
radio input "true"
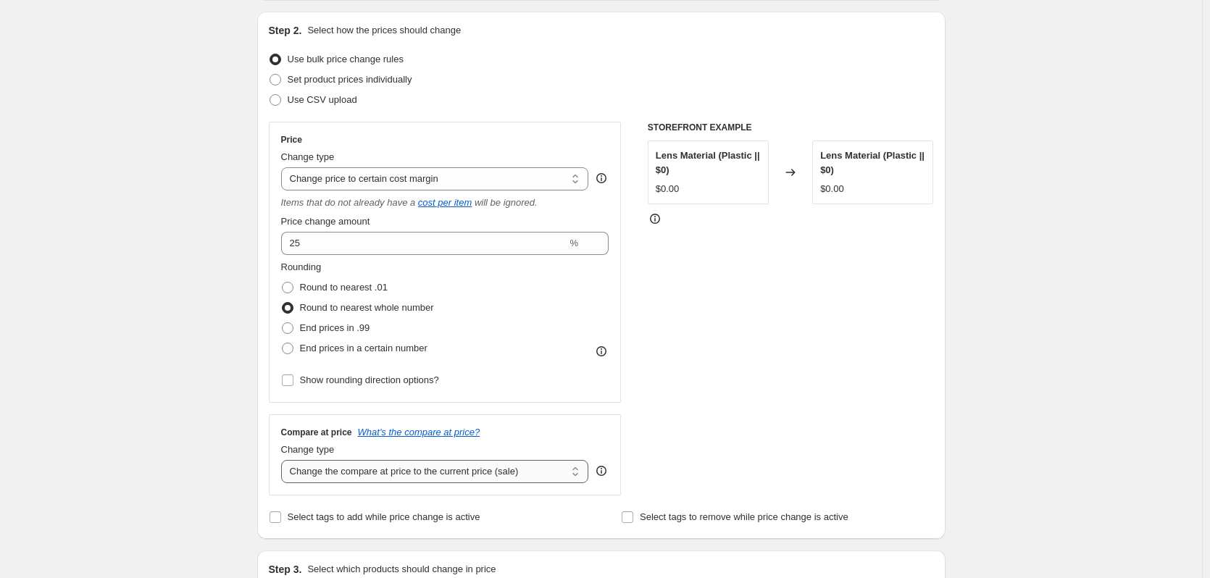
click at [385, 469] on select "Change the compare at price to the current price (sale) Change the compare at p…" at bounding box center [435, 471] width 308 height 23
select select "no_change"
click at [284, 460] on select "Change the compare at price to the current price (sale) Change the compare at p…" at bounding box center [435, 471] width 308 height 23
click at [364, 171] on select "Change the price to a certain amount Change the price by a certain amount Chang…" at bounding box center [435, 178] width 308 height 23
click at [284, 167] on select "Change the price to a certain amount Change the price by a certain amount Chang…" at bounding box center [435, 178] width 308 height 23
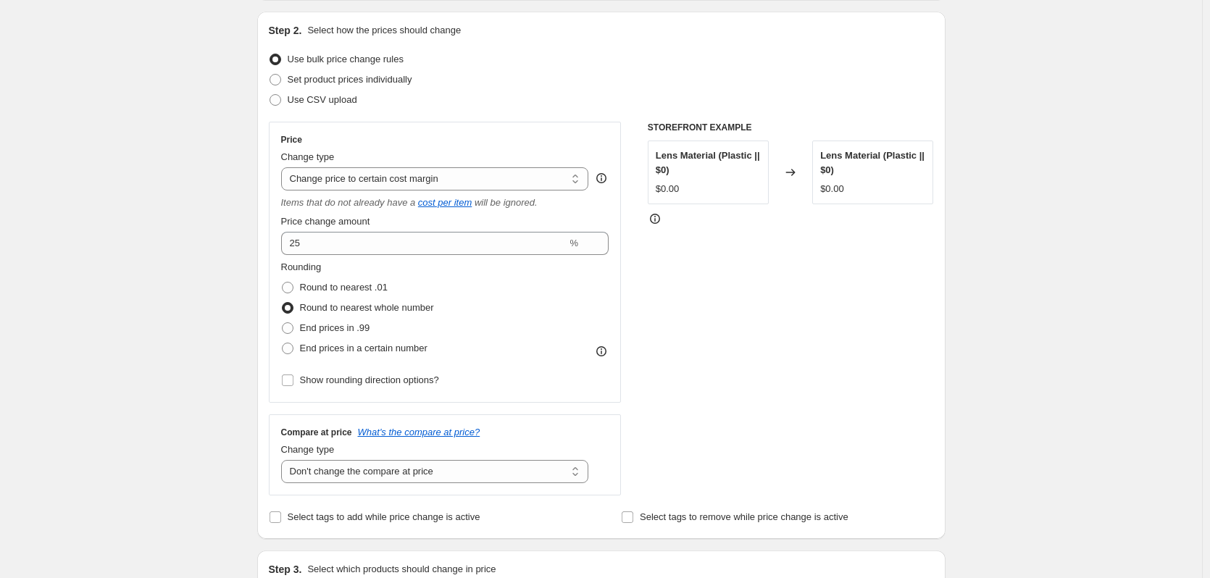
click at [180, 259] on div "Create new price [MEDICAL_DATA]. This page is ready Create new price [MEDICAL_D…" at bounding box center [601, 569] width 1202 height 1428
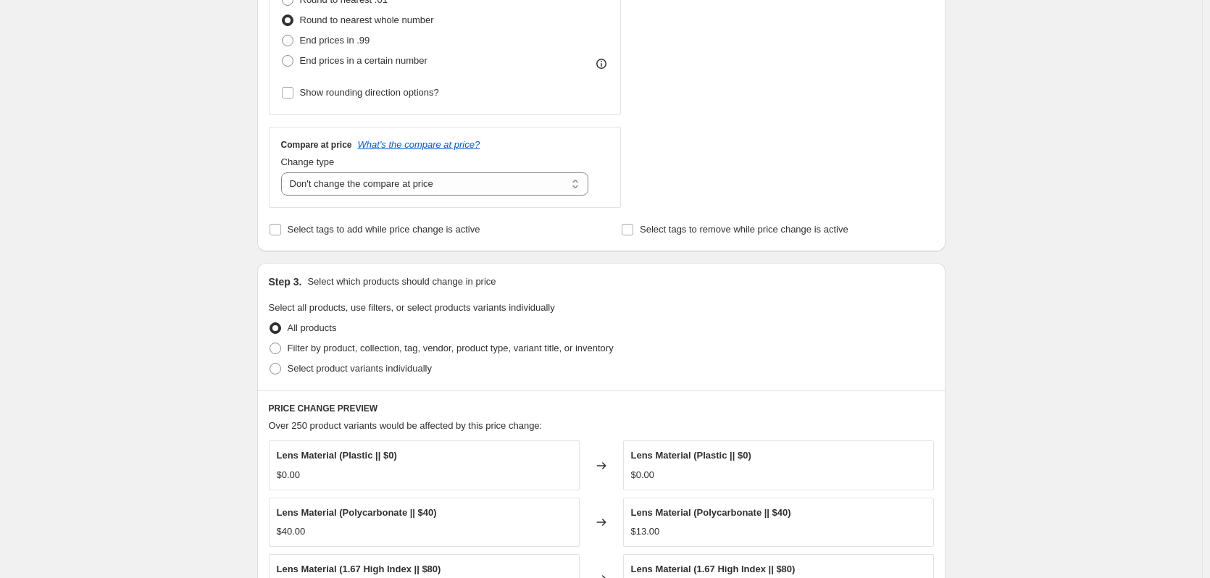
scroll to position [435, 0]
click at [353, 350] on span "Filter by product, collection, tag, vendor, product type, variant title, or inv…" at bounding box center [451, 345] width 326 height 11
click at [270, 341] on input "Filter by product, collection, tag, vendor, product type, variant title, or inv…" at bounding box center [269, 340] width 1 height 1
radio input "true"
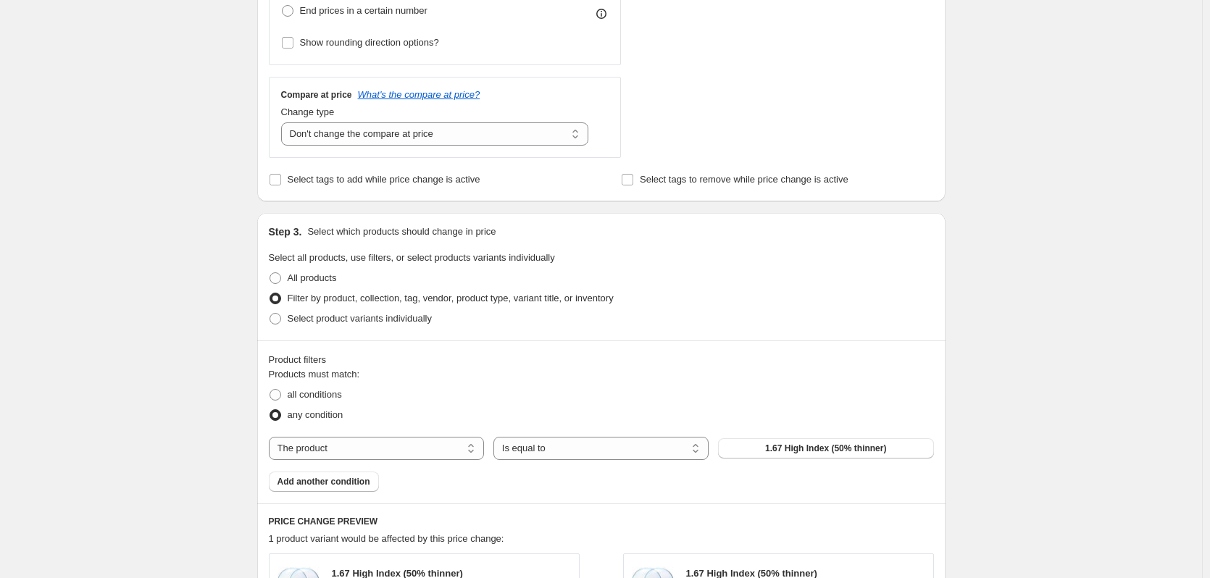
scroll to position [507, 0]
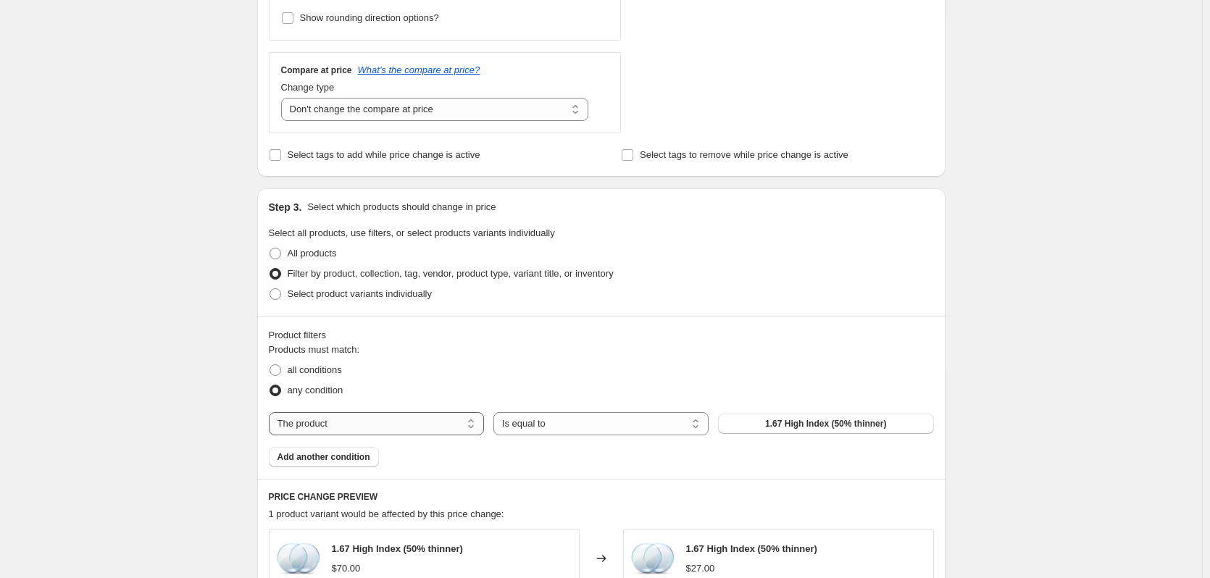
click at [399, 419] on select "The product The product's collection The product's tag The product's vendor The…" at bounding box center [376, 423] width 215 height 23
select select "collection"
click at [760, 428] on button "BUY LENSES" at bounding box center [825, 424] width 215 height 20
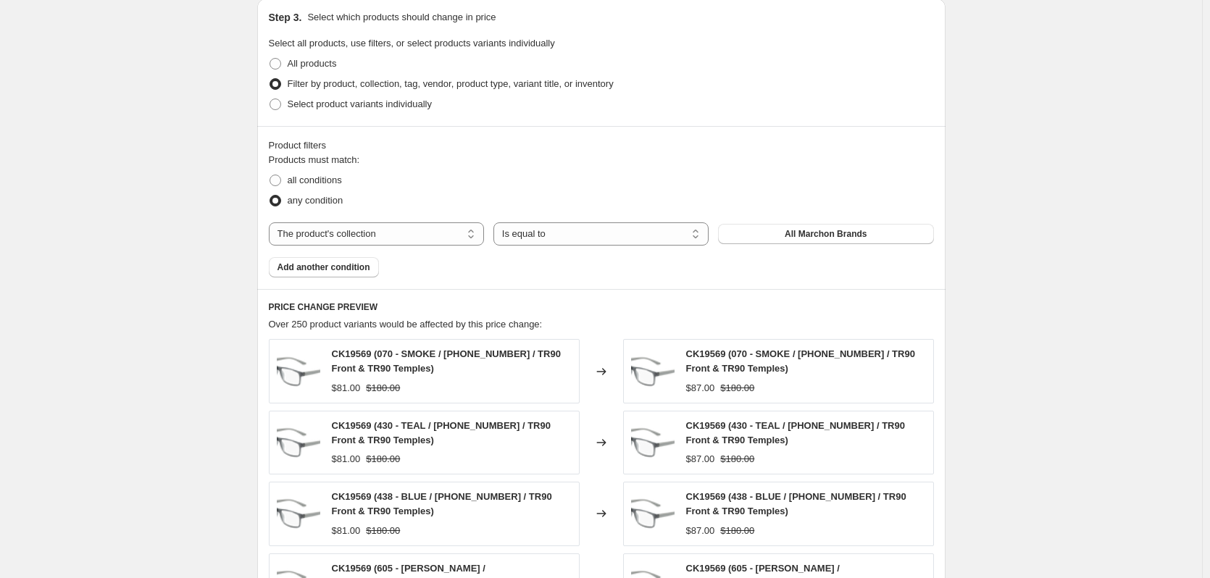
scroll to position [1076, 0]
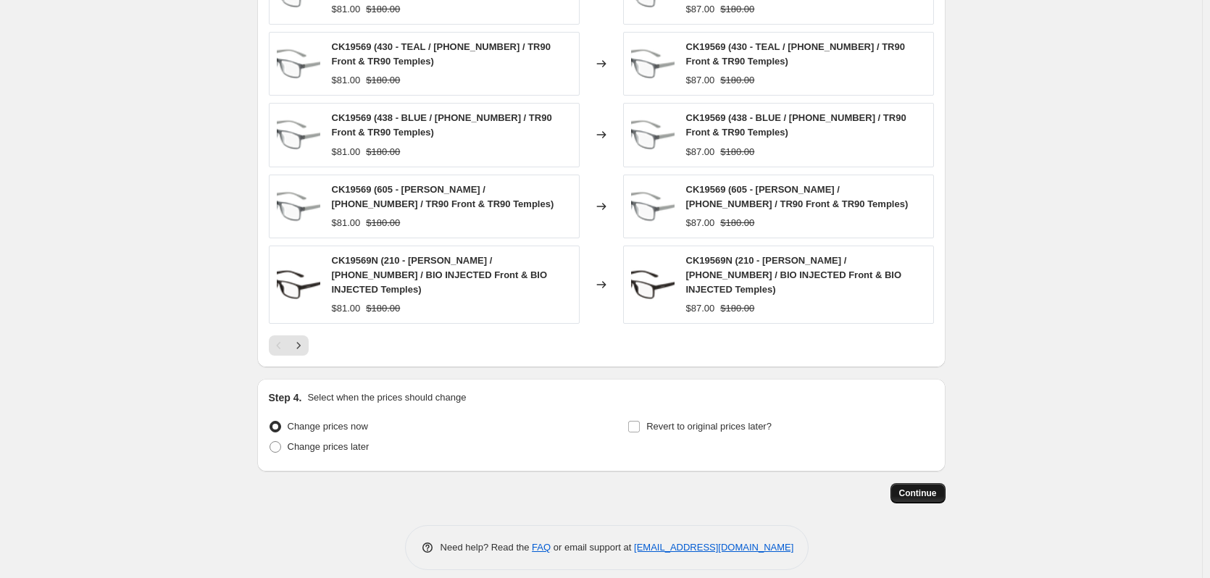
click at [923, 487] on span "Continue" at bounding box center [918, 493] width 38 height 12
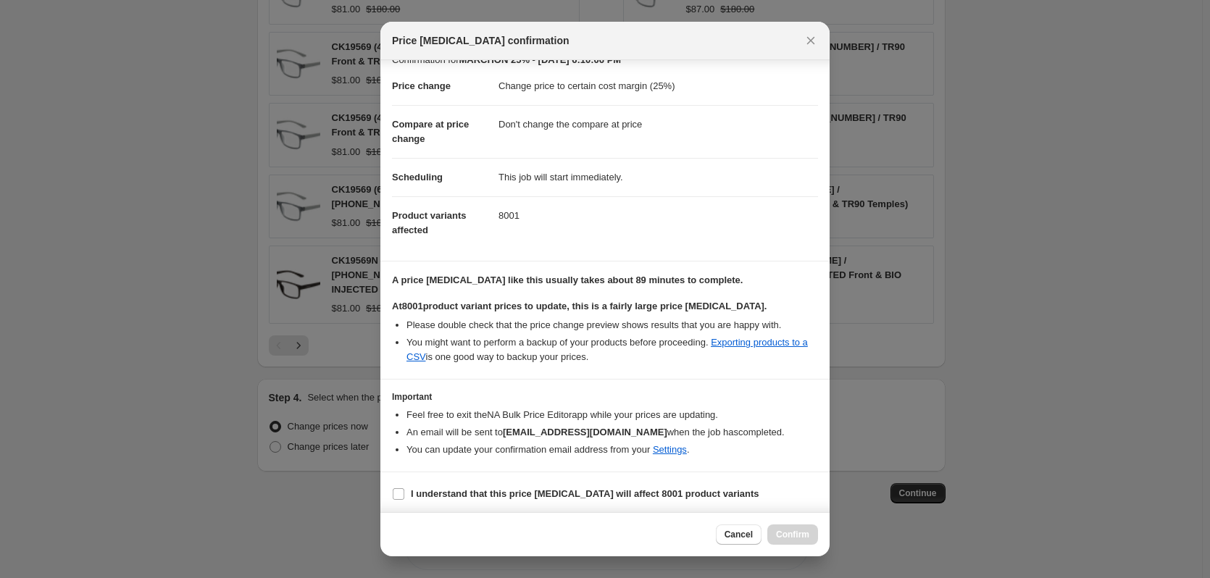
scroll to position [22, 0]
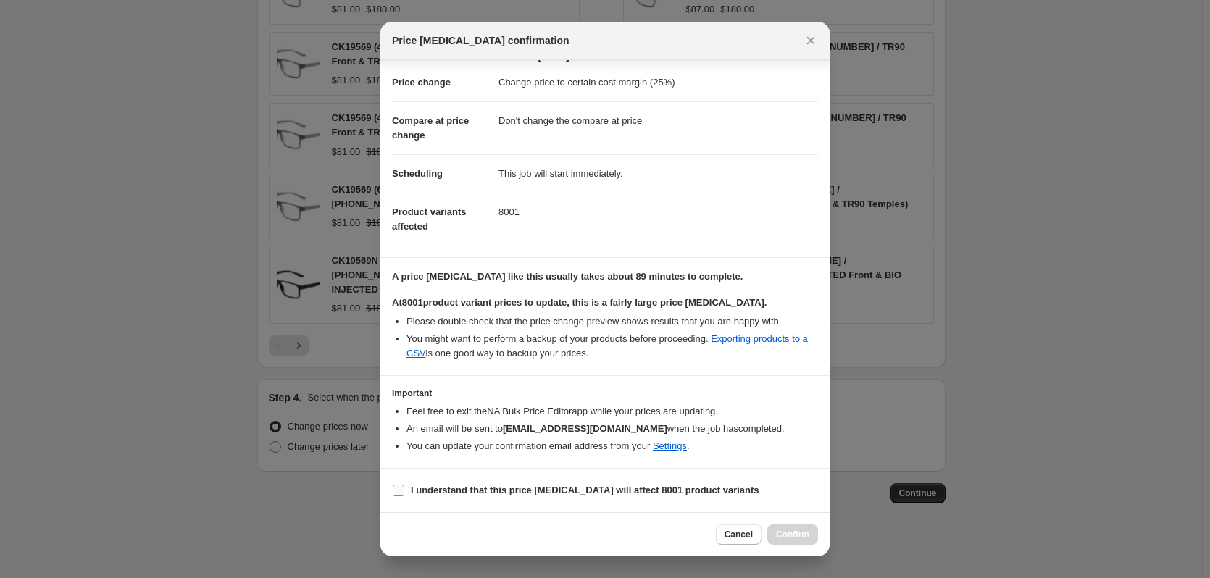
click at [443, 485] on b "I understand that this price [MEDICAL_DATA] will affect 8001 product variants" at bounding box center [585, 490] width 348 height 11
click at [404, 485] on input "I understand that this price [MEDICAL_DATA] will affect 8001 product variants" at bounding box center [399, 491] width 12 height 12
checkbox input "true"
click at [800, 539] on span "Confirm" at bounding box center [792, 535] width 33 height 12
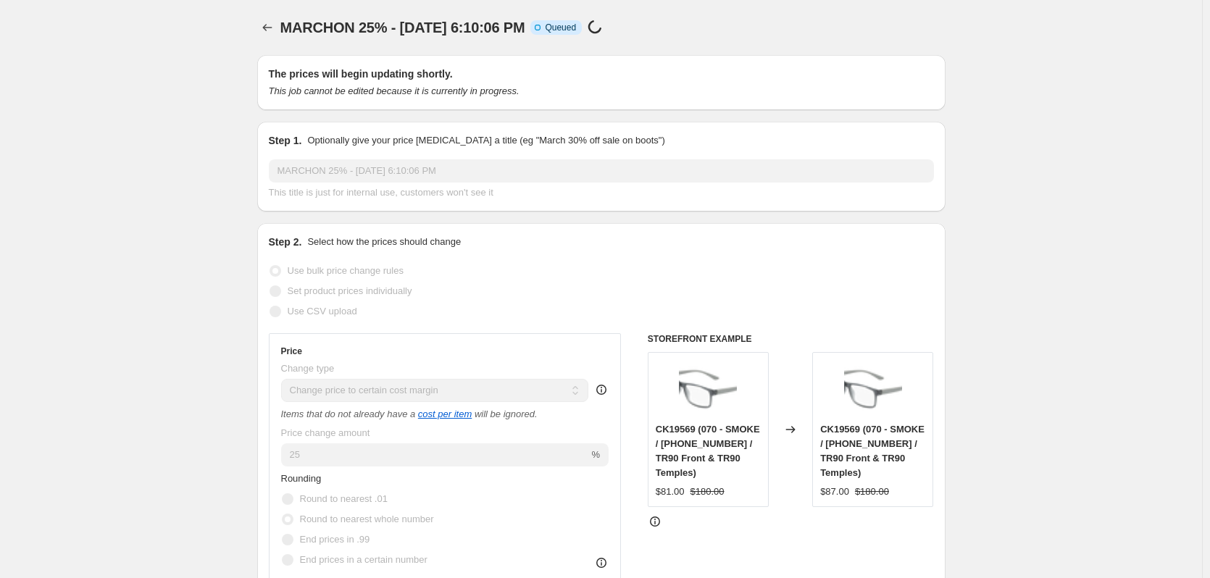
drag, startPoint x: 1054, startPoint y: 478, endPoint x: 1212, endPoint y: 263, distance: 266.9
